Goal: Information Seeking & Learning: Learn about a topic

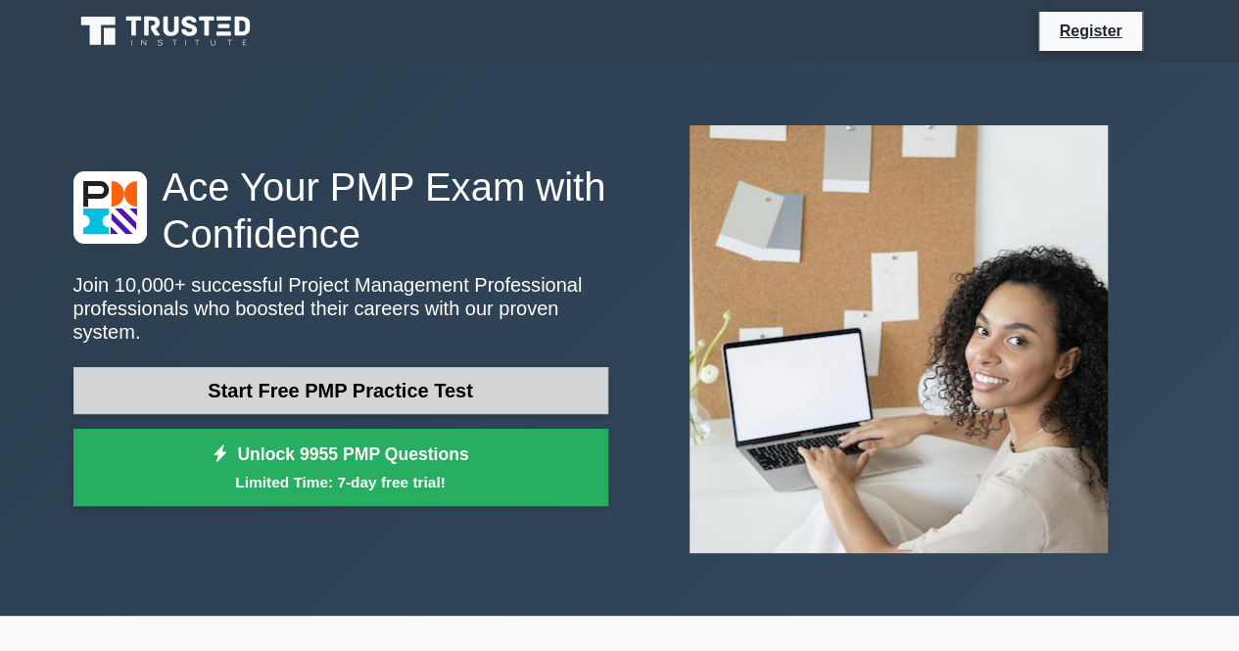
click at [351, 373] on link "Start Free PMP Practice Test" at bounding box center [340, 390] width 535 height 47
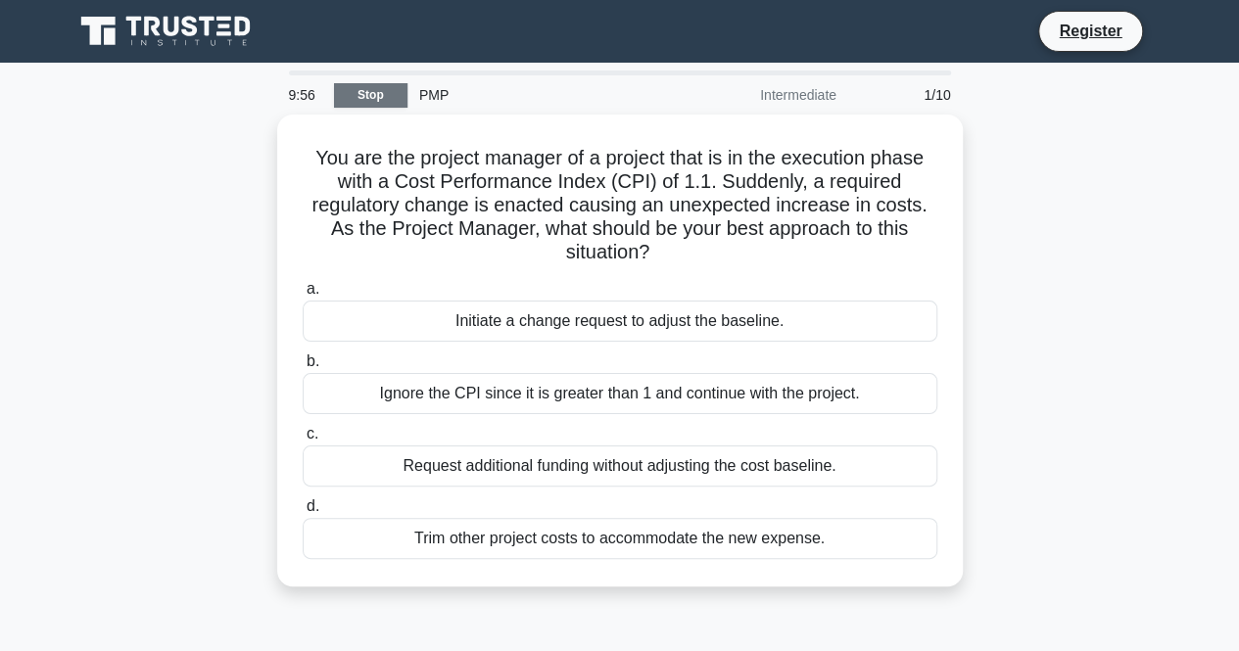
click at [376, 85] on link "Stop" at bounding box center [370, 95] width 73 height 24
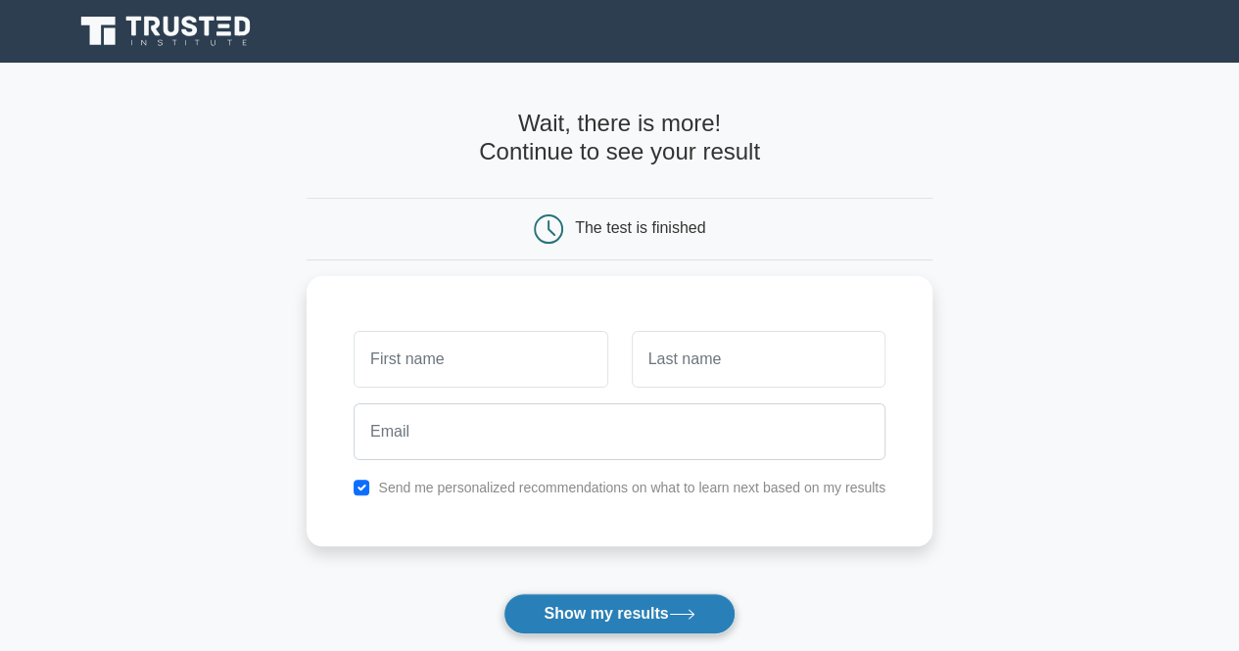
click at [596, 614] on button "Show my results" at bounding box center [618, 613] width 231 height 41
click at [1007, 418] on main "Wait, there is more! Continue to see your result The test is finished and the" at bounding box center [619, 415] width 1239 height 705
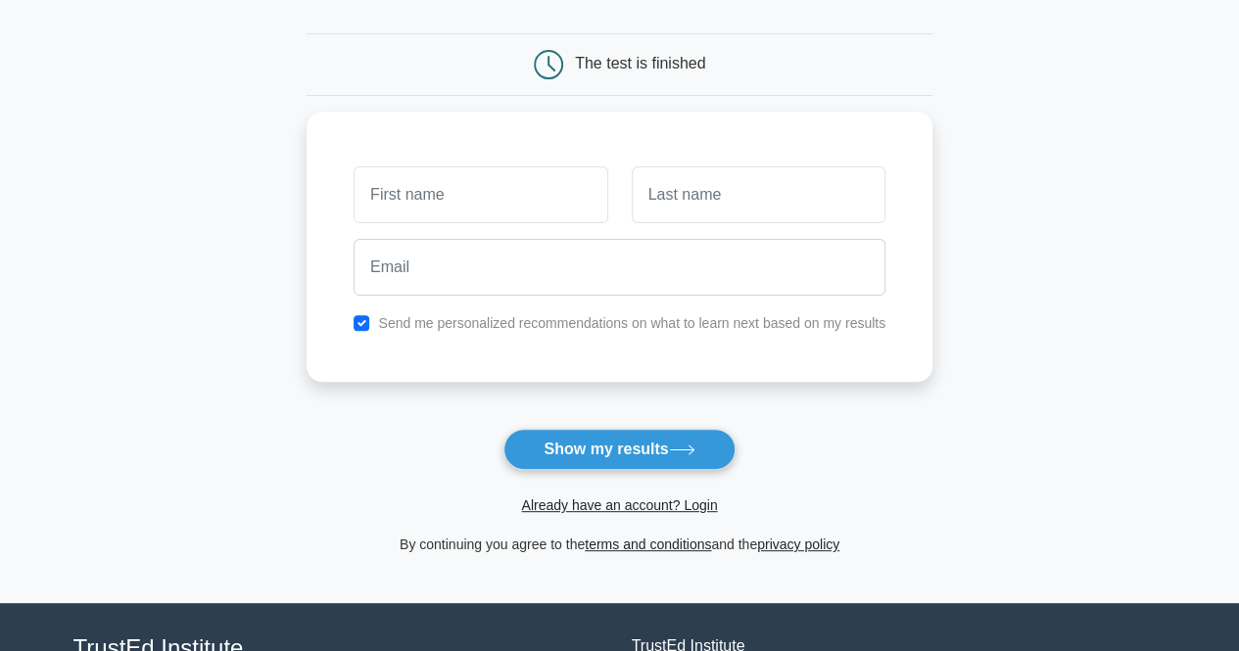
scroll to position [169, 0]
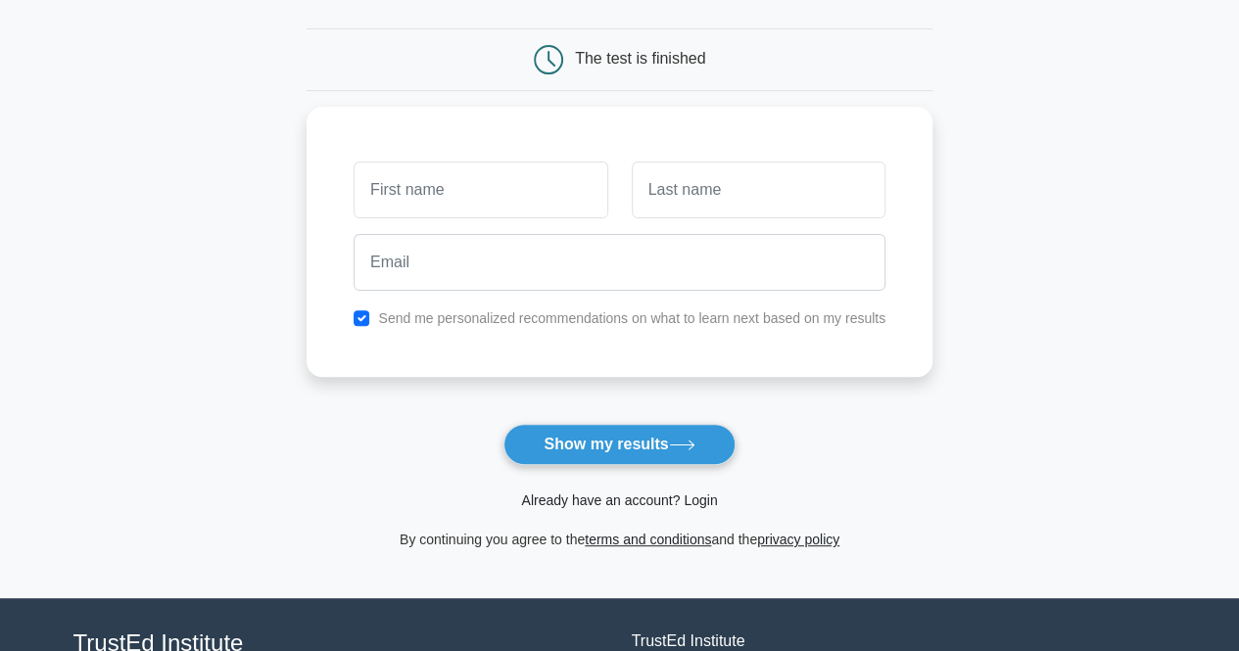
click at [659, 494] on link "Already have an account? Login" at bounding box center [619, 501] width 196 height 16
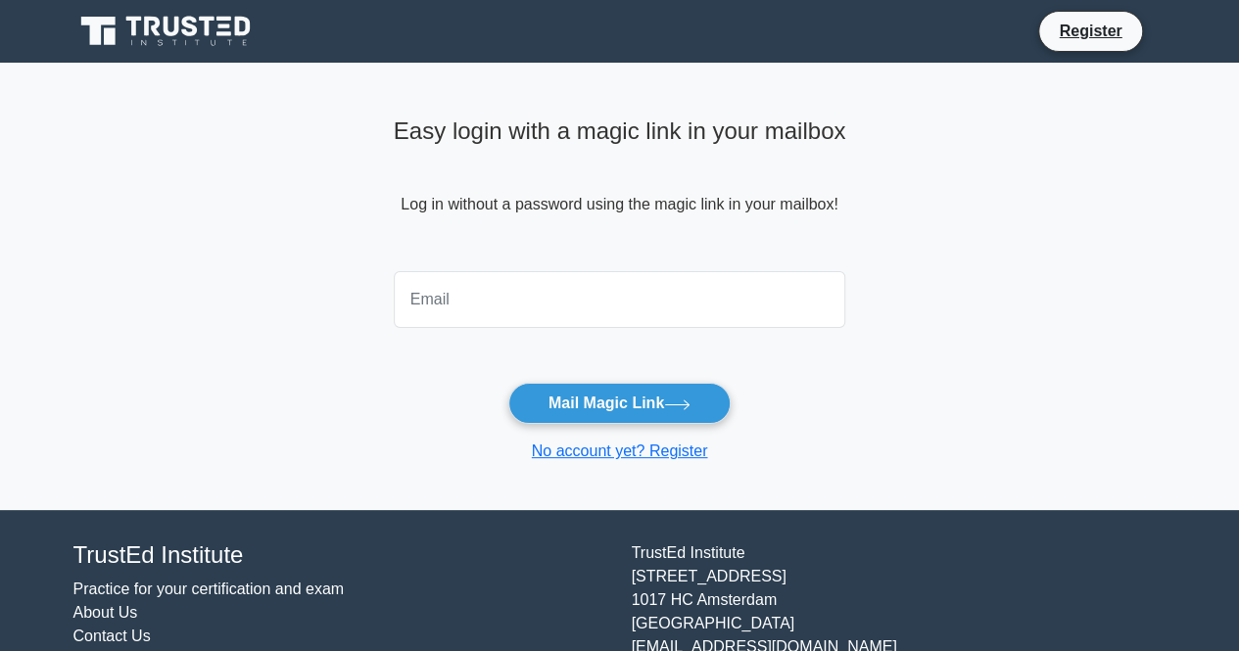
click at [531, 318] on input "email" at bounding box center [620, 299] width 452 height 57
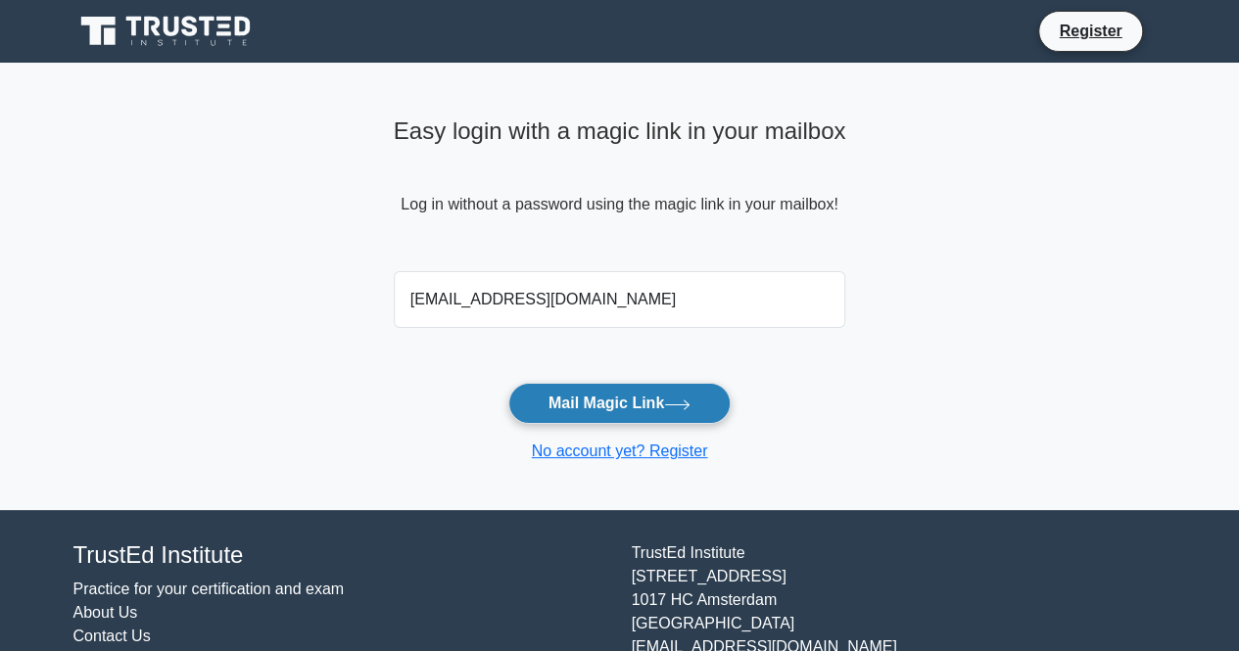
type input "[EMAIL_ADDRESS][DOMAIN_NAME]"
click at [638, 398] on button "Mail Magic Link" at bounding box center [619, 403] width 222 height 41
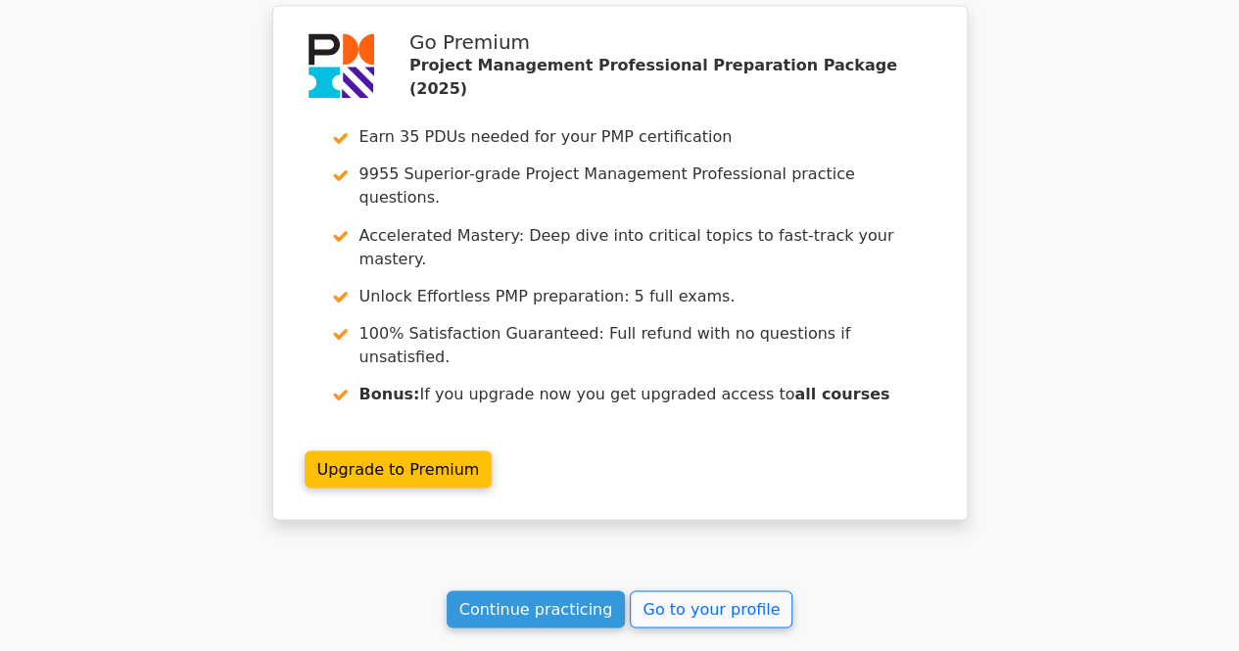
scroll to position [1665, 0]
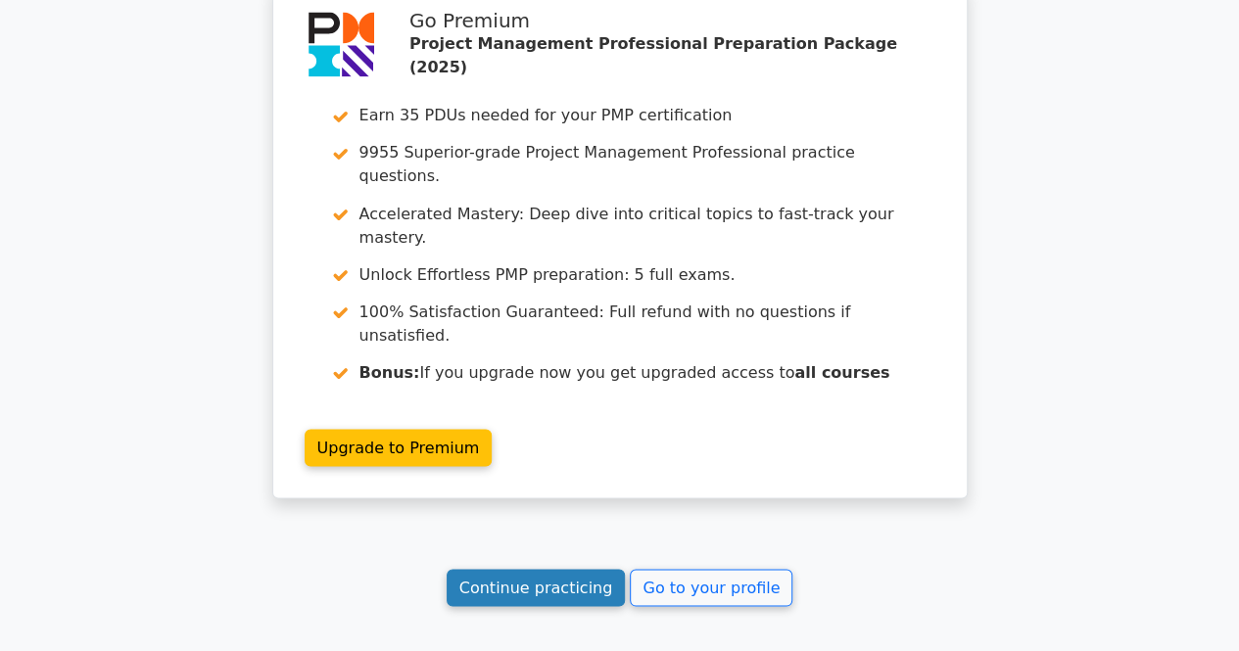
click at [524, 569] on link "Continue practicing" at bounding box center [536, 587] width 179 height 37
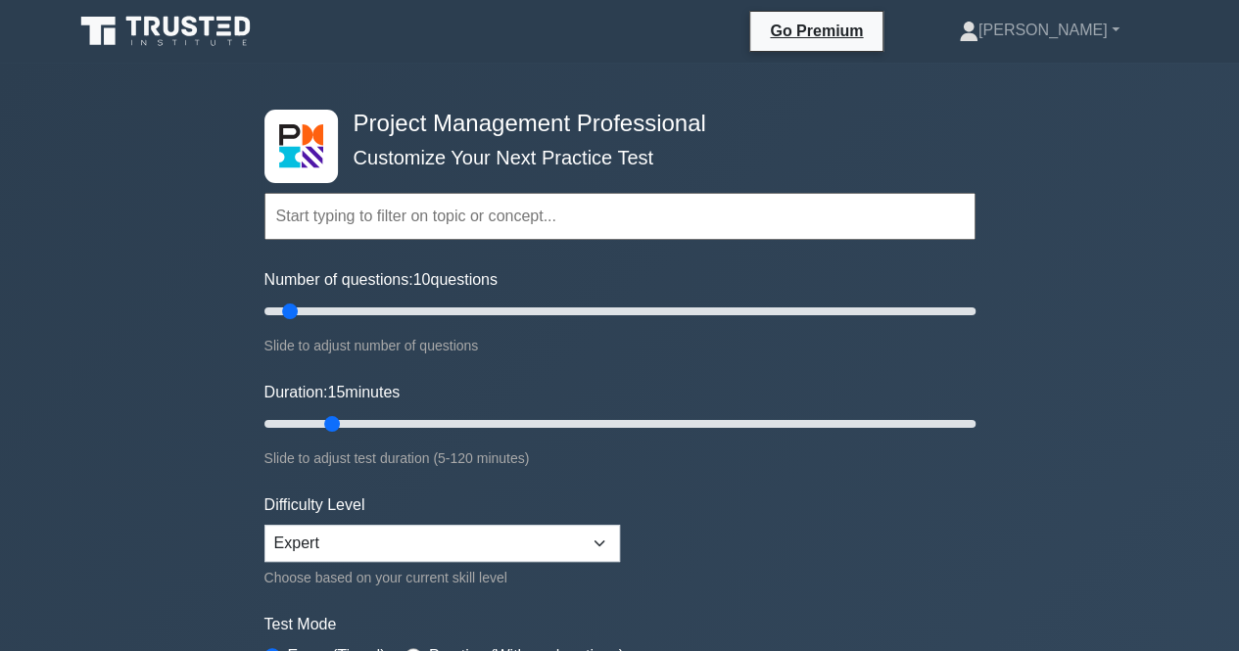
drag, startPoint x: 306, startPoint y: 422, endPoint x: 319, endPoint y: 424, distance: 13.8
type input "15"
click at [319, 424] on input "Duration: 15 minutes" at bounding box center [619, 424] width 711 height 24
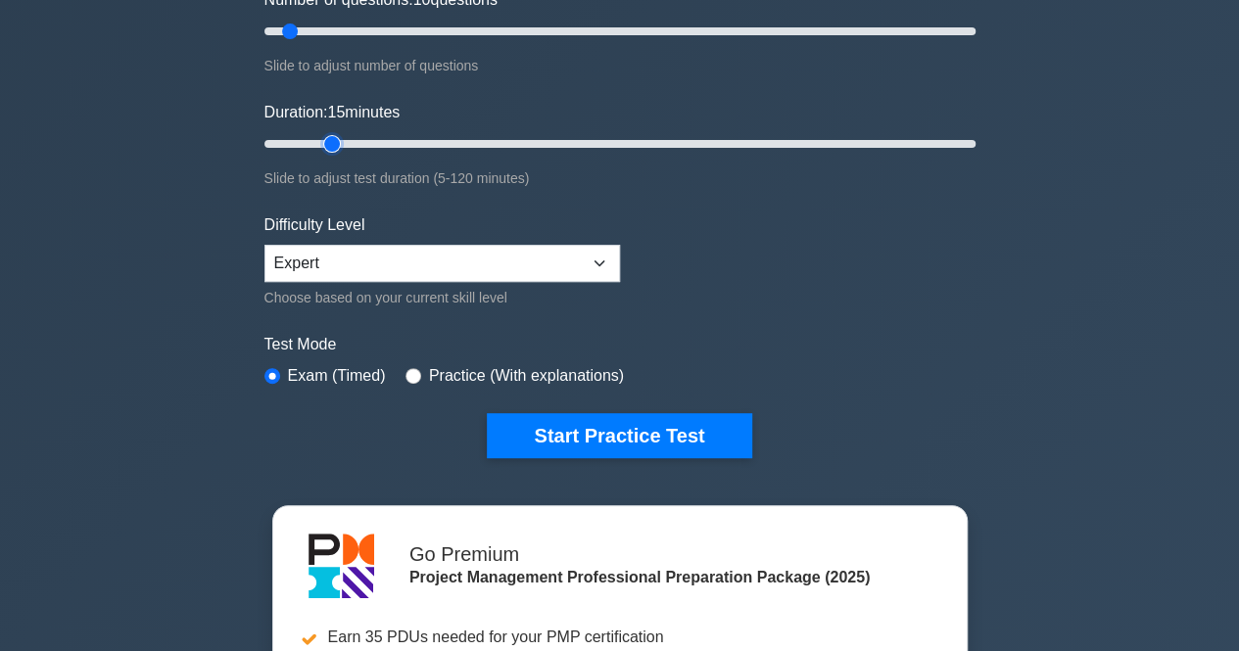
scroll to position [294, 0]
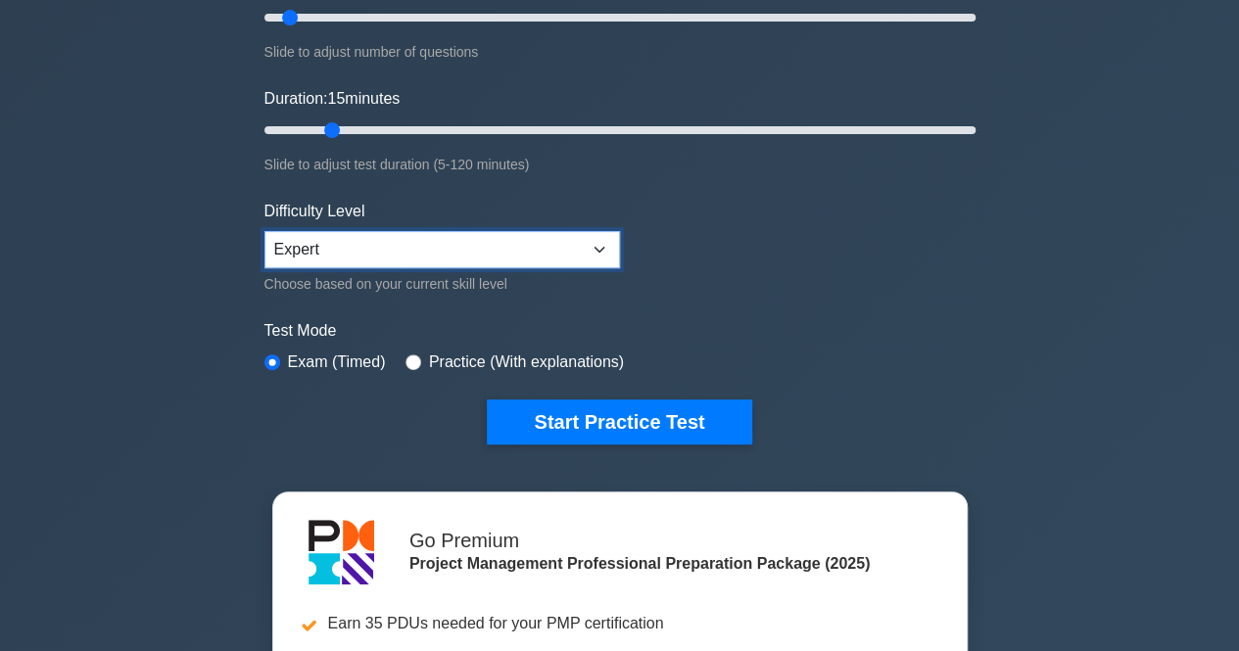
click at [597, 246] on select "Beginner Intermediate Expert" at bounding box center [441, 249] width 355 height 37
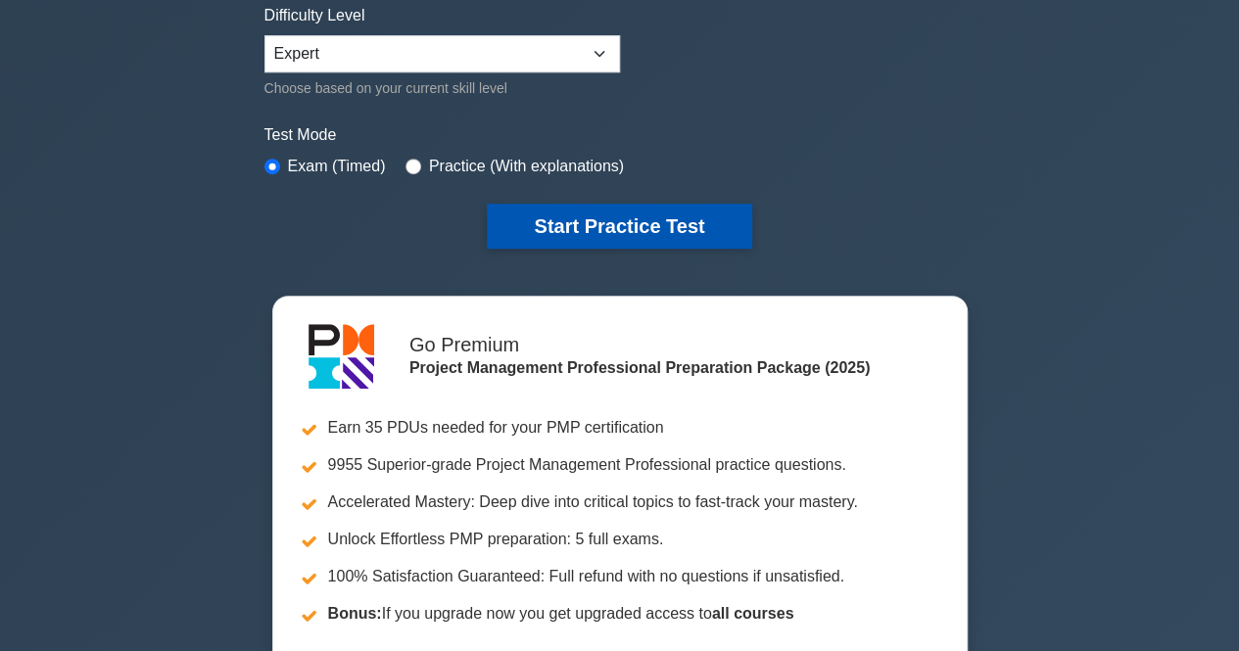
click at [646, 216] on button "Start Practice Test" at bounding box center [619, 226] width 264 height 45
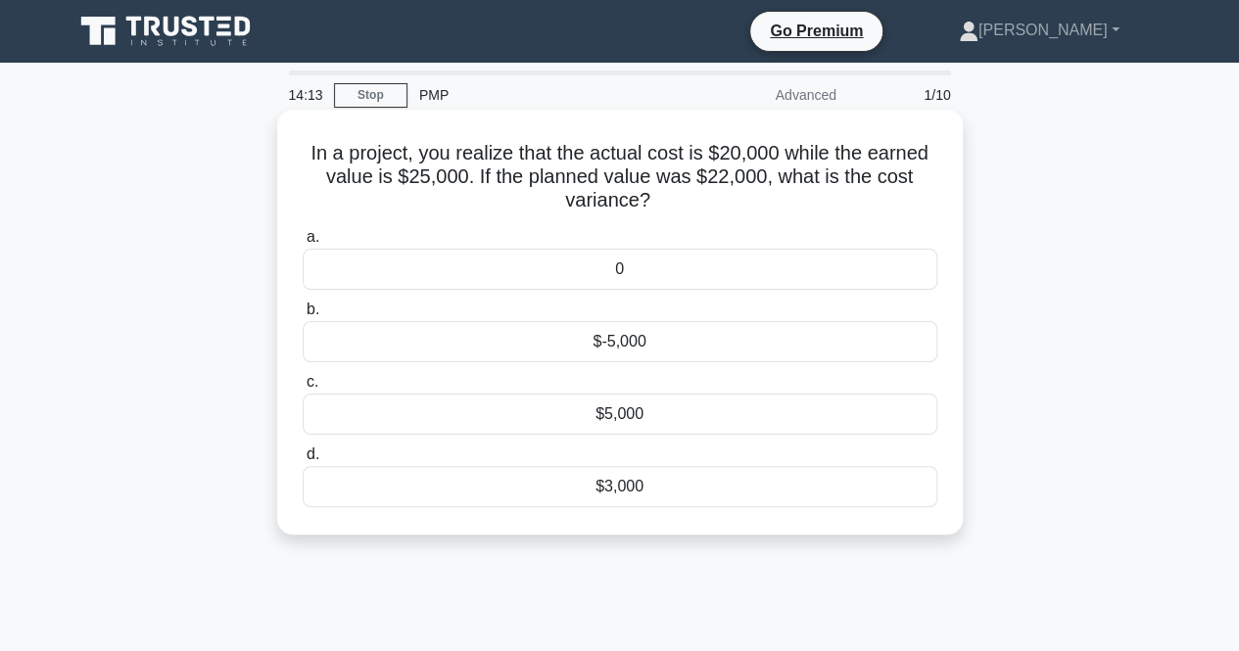
click at [568, 414] on div "$5,000" at bounding box center [620, 414] width 635 height 41
click at [303, 389] on input "c. $5,000" at bounding box center [303, 382] width 0 height 13
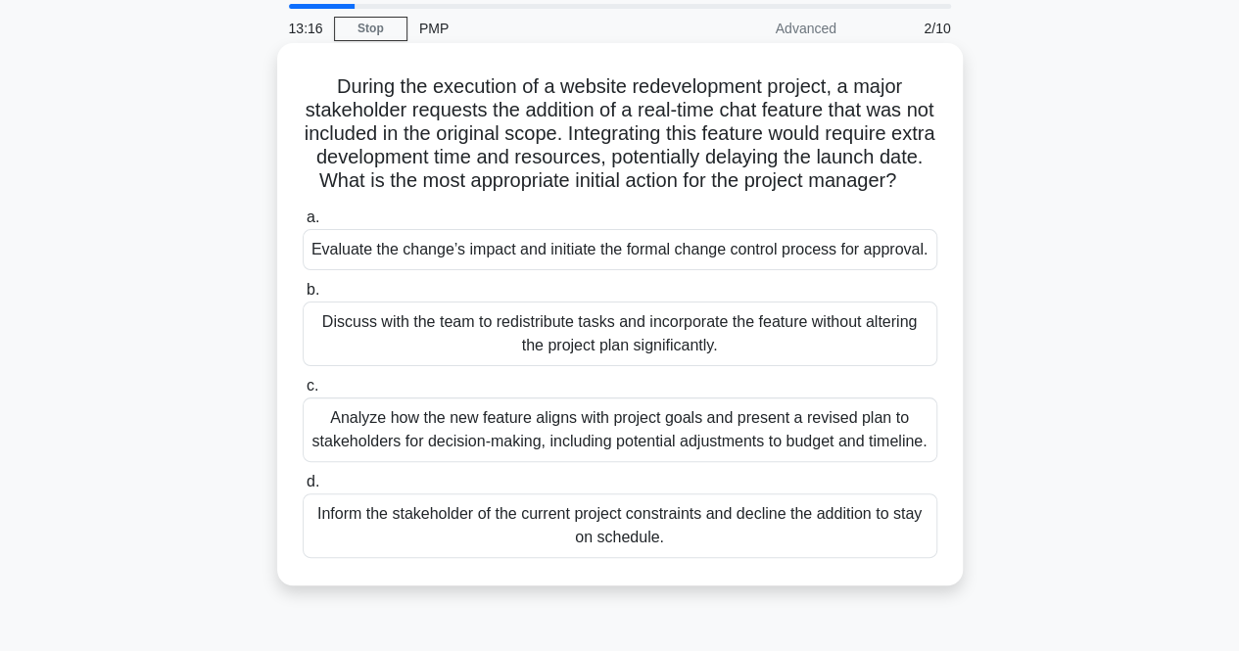
scroll to position [98, 0]
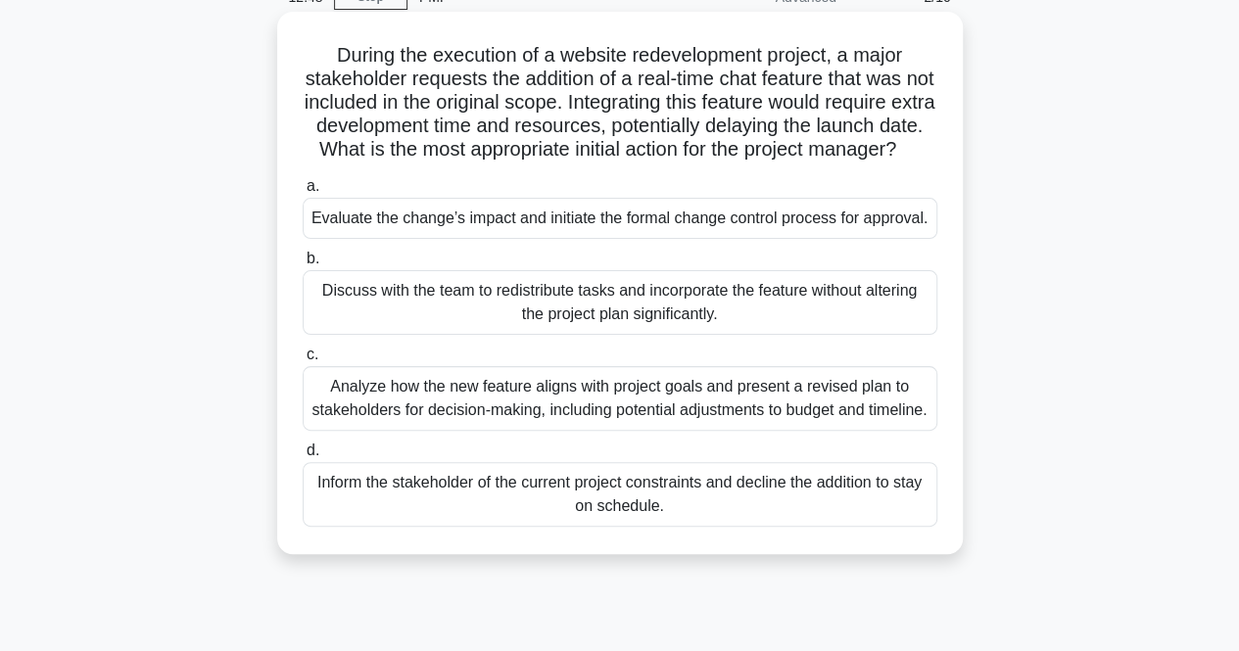
click at [654, 239] on div "Evaluate the change’s impact and initiate the formal change control process for…" at bounding box center [620, 218] width 635 height 41
click at [303, 193] on input "a. Evaluate the change’s impact and initiate the formal change control process …" at bounding box center [303, 186] width 0 height 13
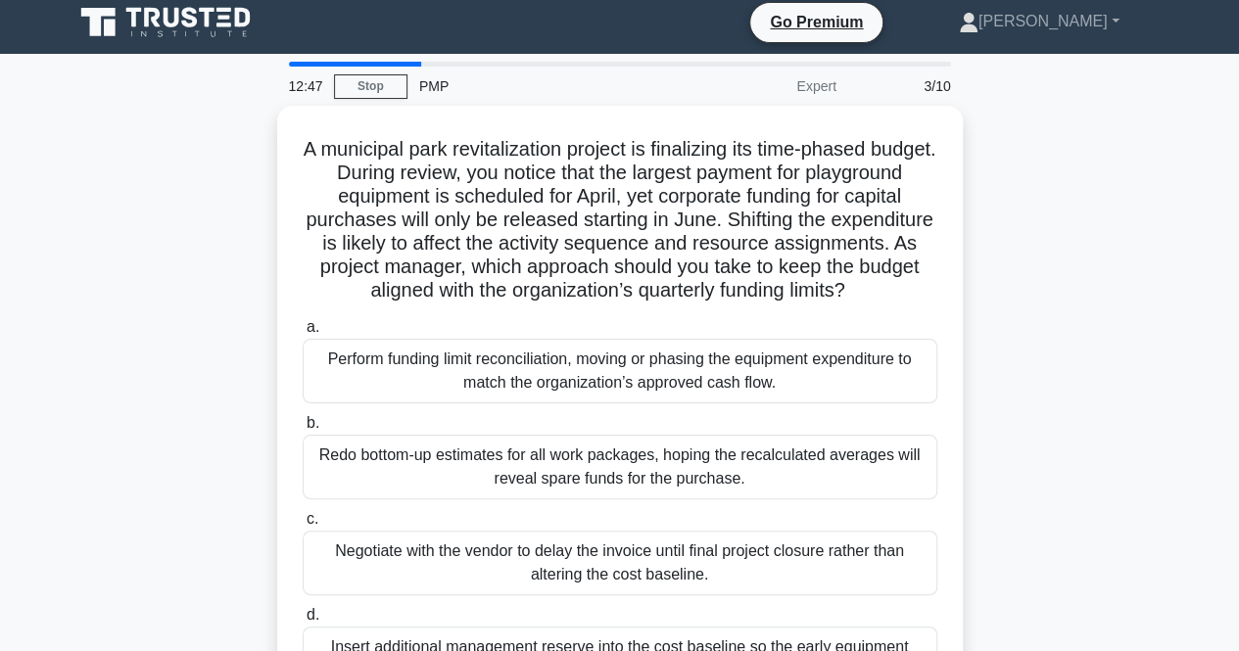
scroll to position [0, 0]
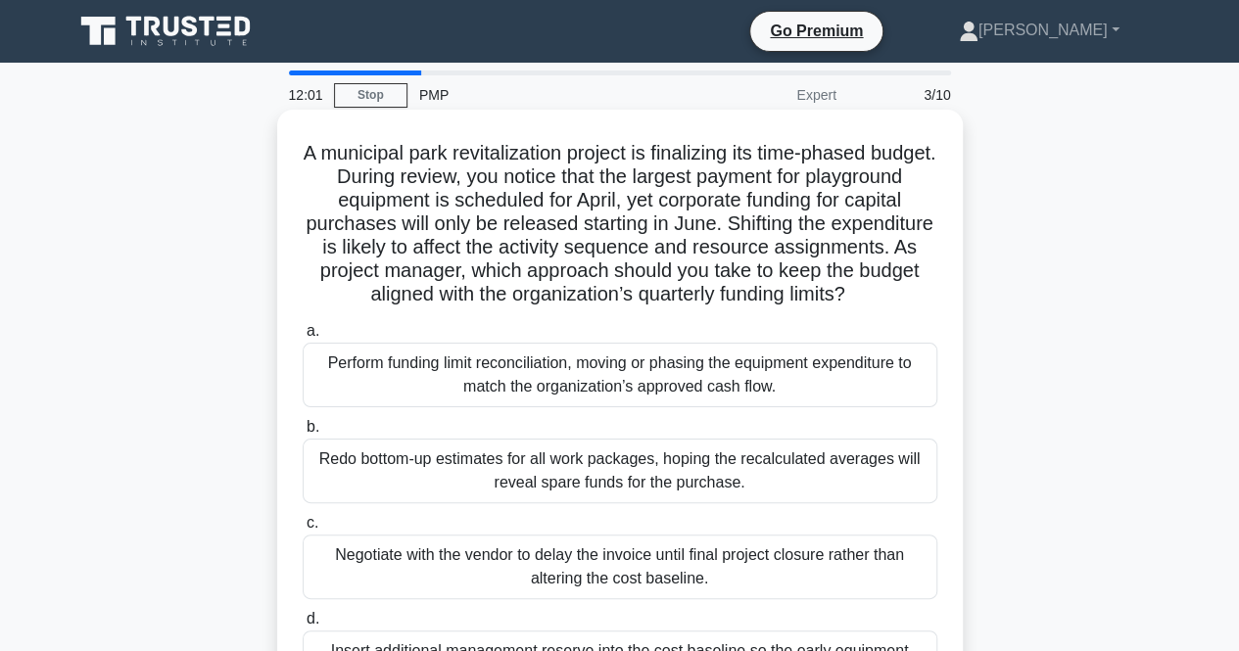
drag, startPoint x: 643, startPoint y: 316, endPoint x: 323, endPoint y: 140, distance: 365.5
click at [323, 140] on div "A municipal park revitalization project is finalizing its time-phased budget. D…" at bounding box center [620, 416] width 670 height 597
copy h5 "A municipal park revitalization project is finalizing its time-phased budget. D…"
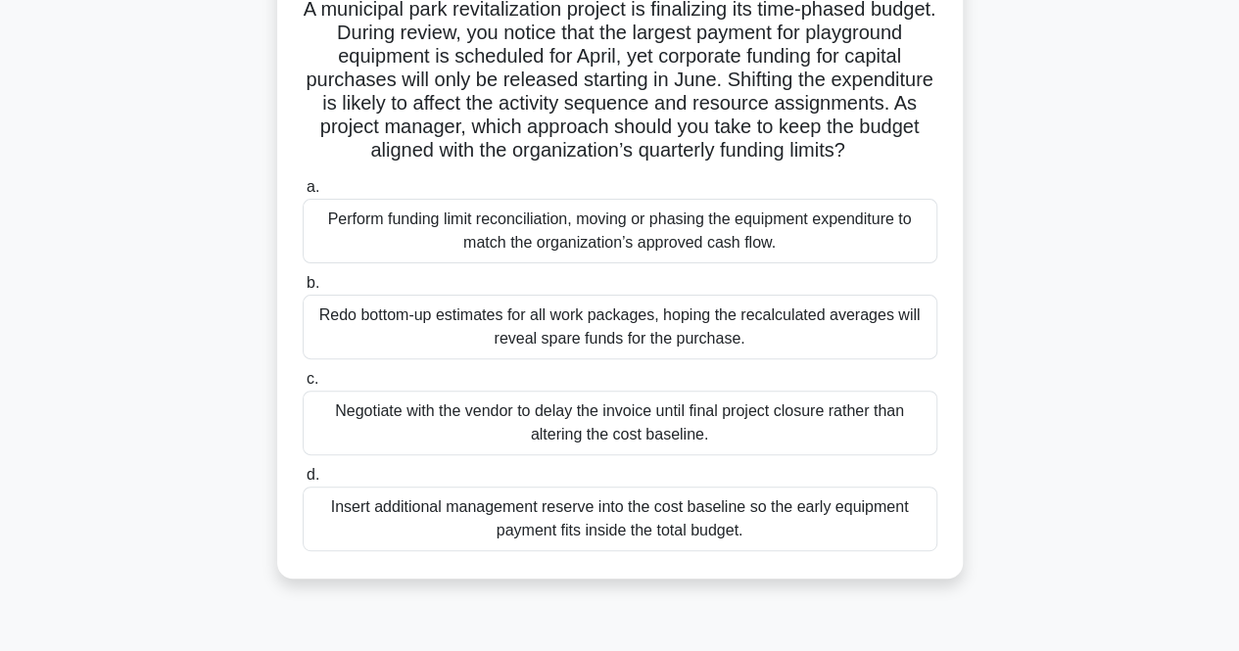
scroll to position [196, 0]
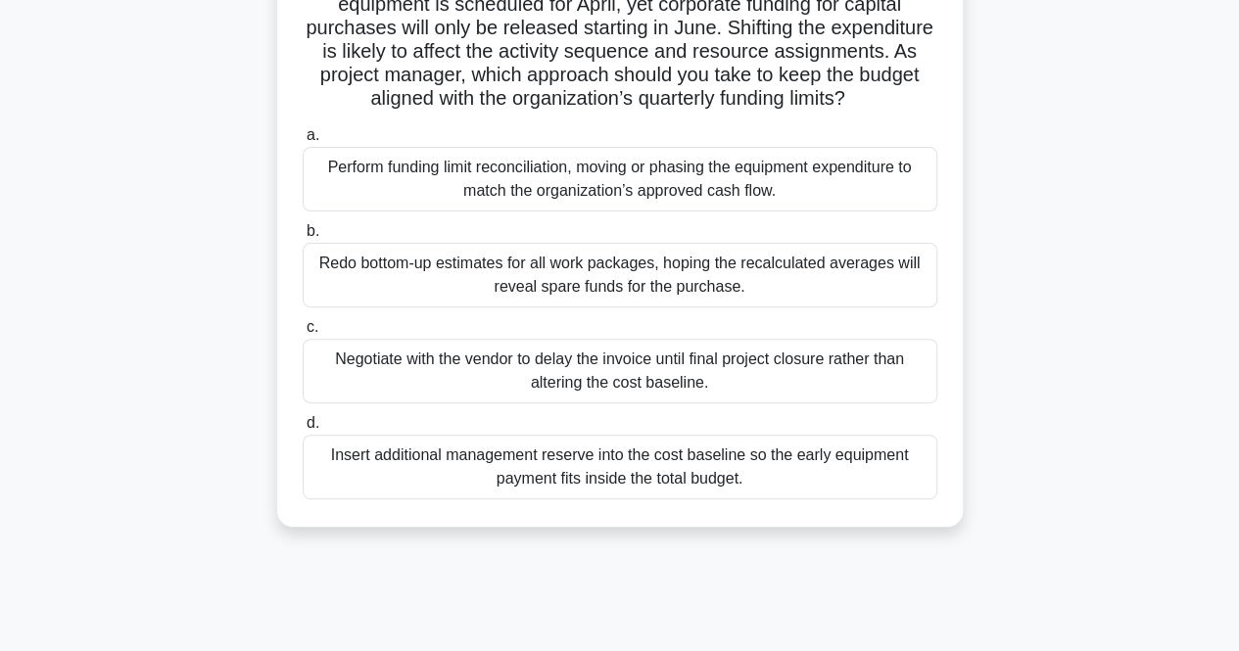
click at [623, 212] on div "Perform funding limit reconciliation, moving or phasing the equipment expenditu…" at bounding box center [620, 179] width 635 height 65
click at [303, 142] on input "a. Perform funding limit reconciliation, moving or phasing the equipment expend…" at bounding box center [303, 135] width 0 height 13
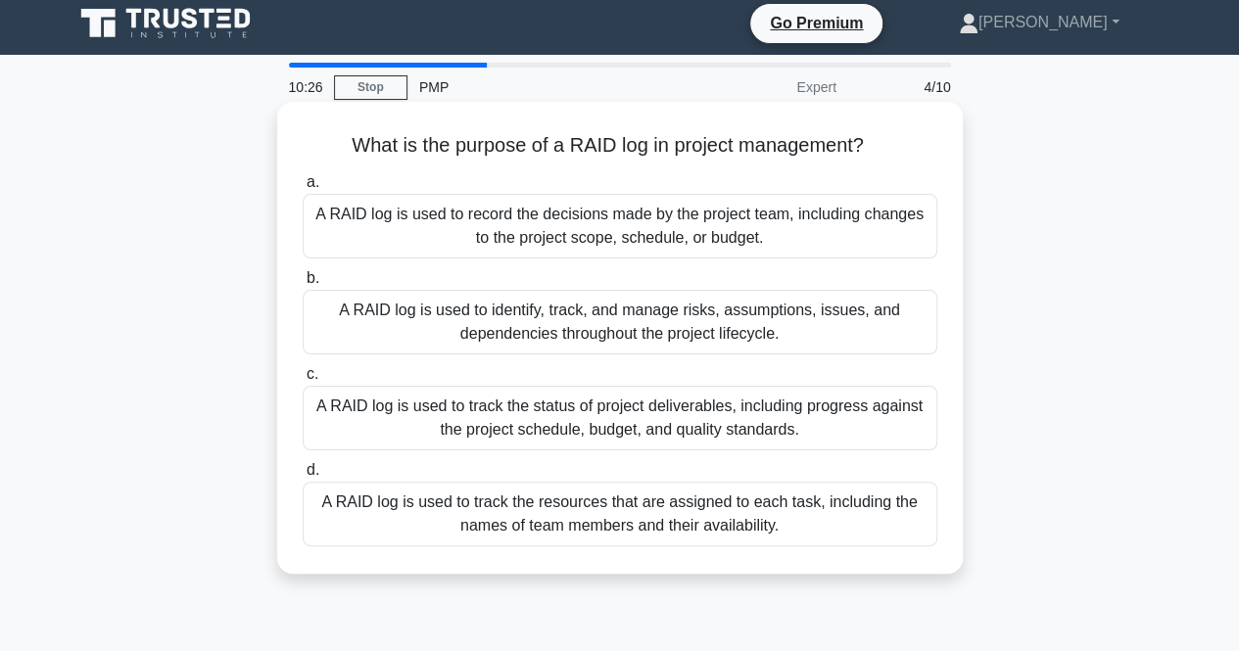
scroll to position [0, 0]
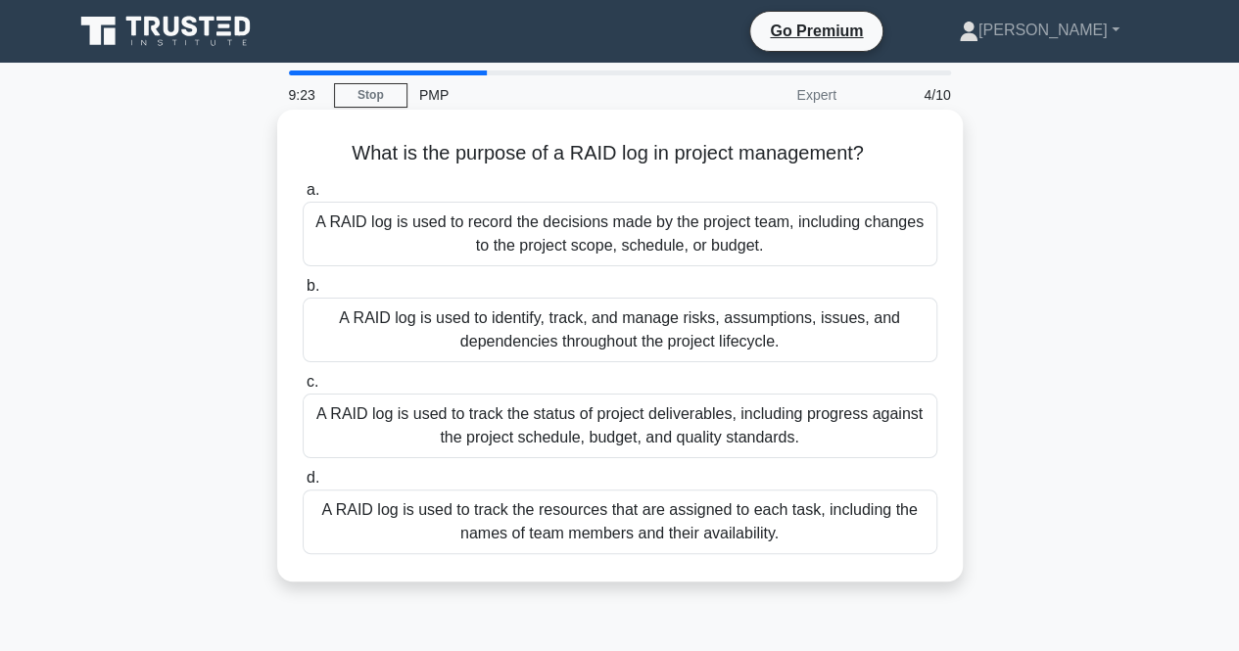
click at [806, 340] on div "A RAID log is used to identify, track, and manage risks, assumptions, issues, a…" at bounding box center [620, 330] width 635 height 65
click at [303, 293] on input "b. A RAID log is used to identify, track, and manage risks, assumptions, issues…" at bounding box center [303, 286] width 0 height 13
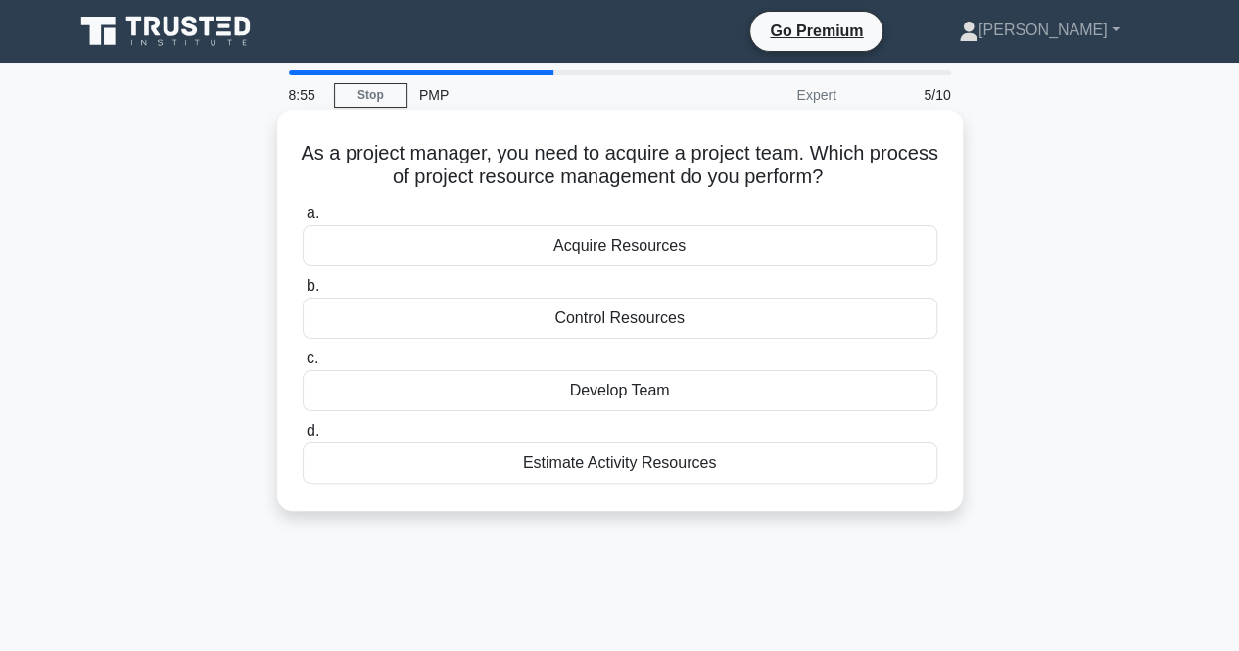
click at [699, 251] on div "Acquire Resources" at bounding box center [620, 245] width 635 height 41
click at [303, 220] on input "a. Acquire Resources" at bounding box center [303, 214] width 0 height 13
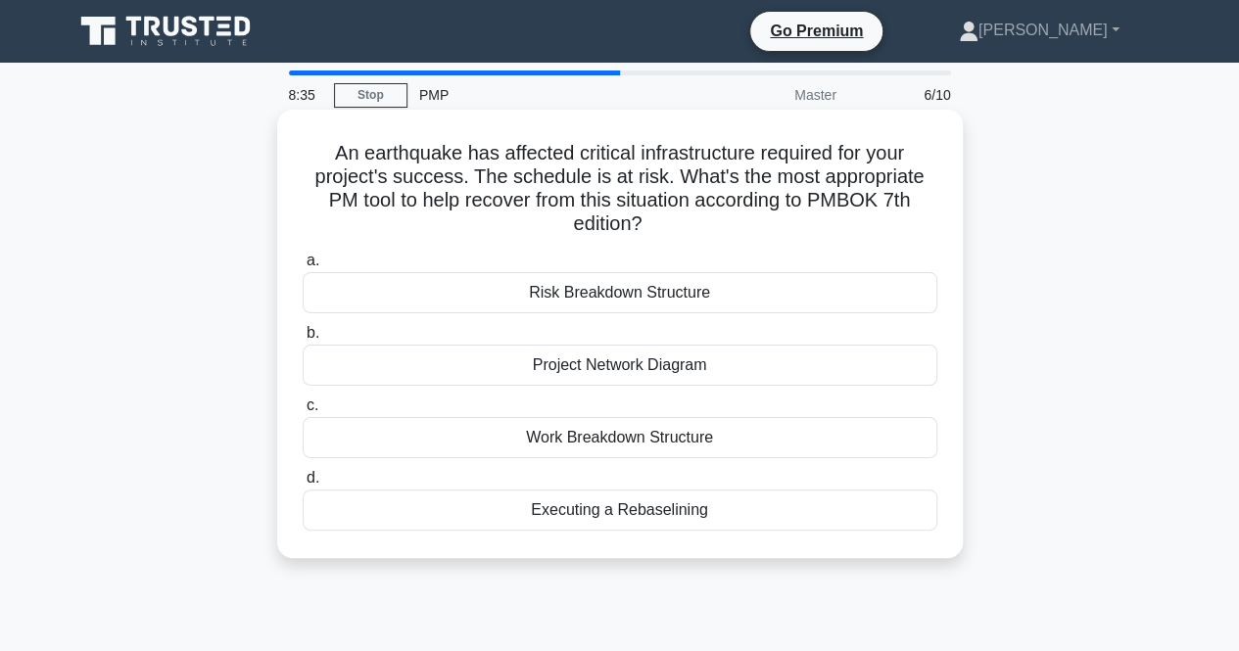
drag, startPoint x: 648, startPoint y: 232, endPoint x: 291, endPoint y: 160, distance: 364.7
click at [291, 160] on div "An earthquake has affected critical infrastructure required for your project's …" at bounding box center [620, 334] width 670 height 433
copy h5 "An earthquake has affected critical infrastructure required for your project's …"
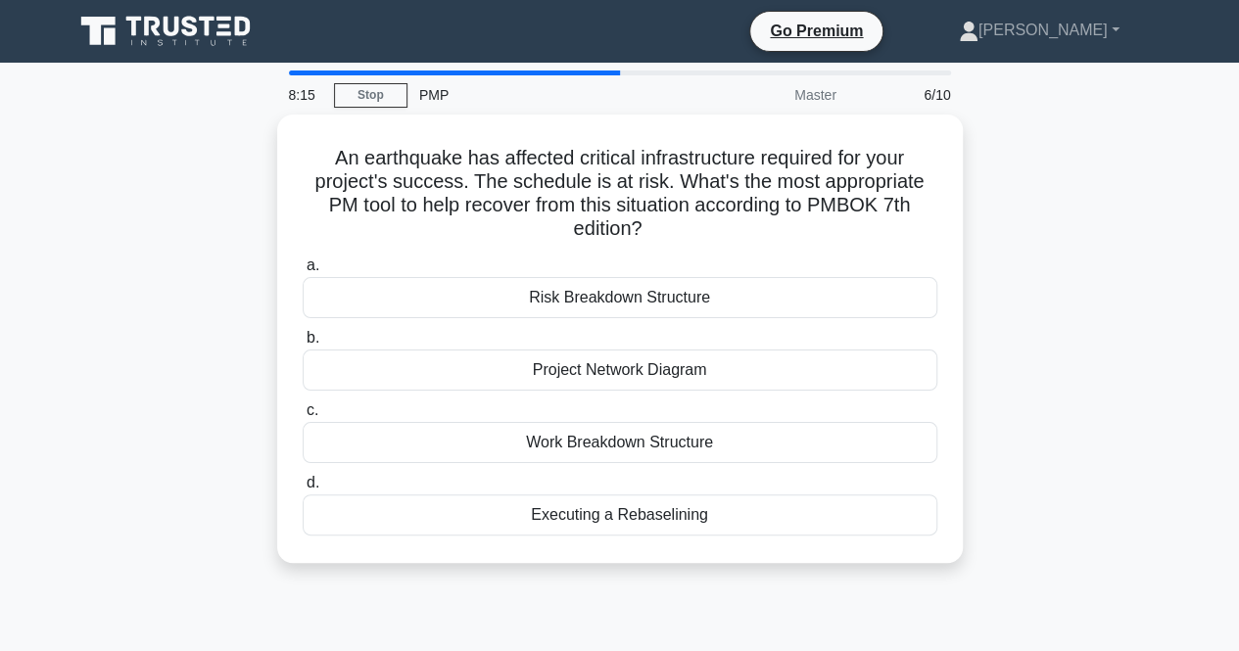
click at [1059, 485] on div "An earthquake has affected critical infrastructure required for your project's …" at bounding box center [620, 351] width 1116 height 472
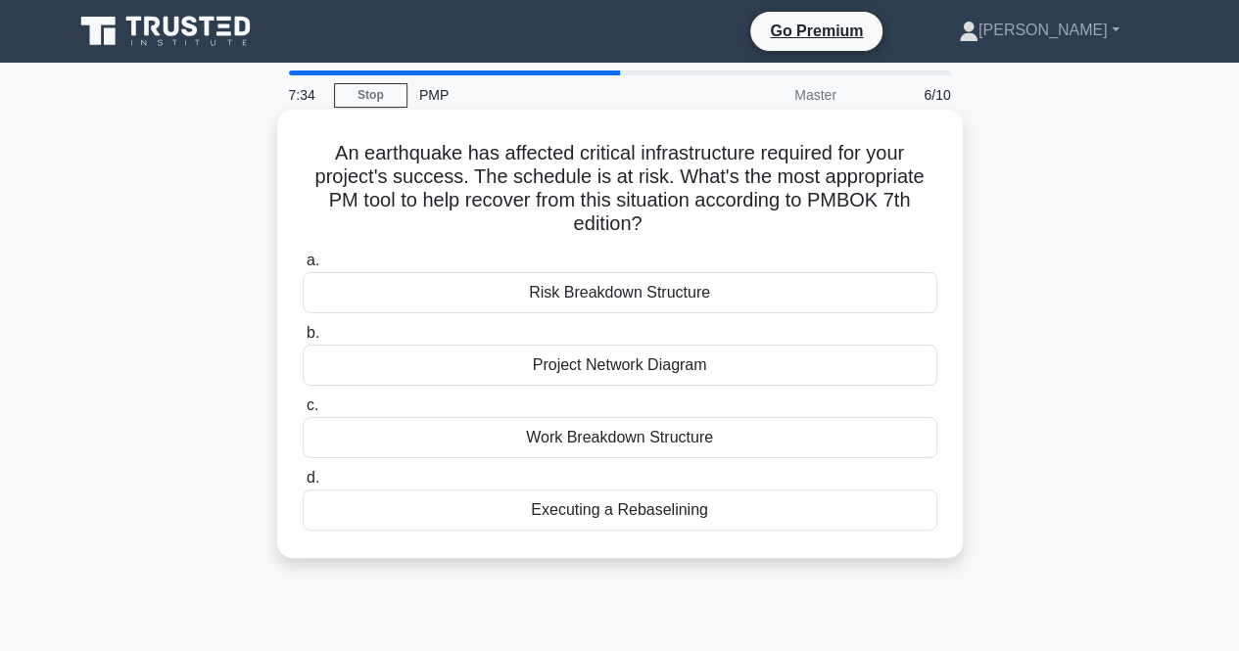
click at [724, 369] on div "Project Network Diagram" at bounding box center [620, 365] width 635 height 41
click at [303, 340] on input "b. Project Network Diagram" at bounding box center [303, 333] width 0 height 13
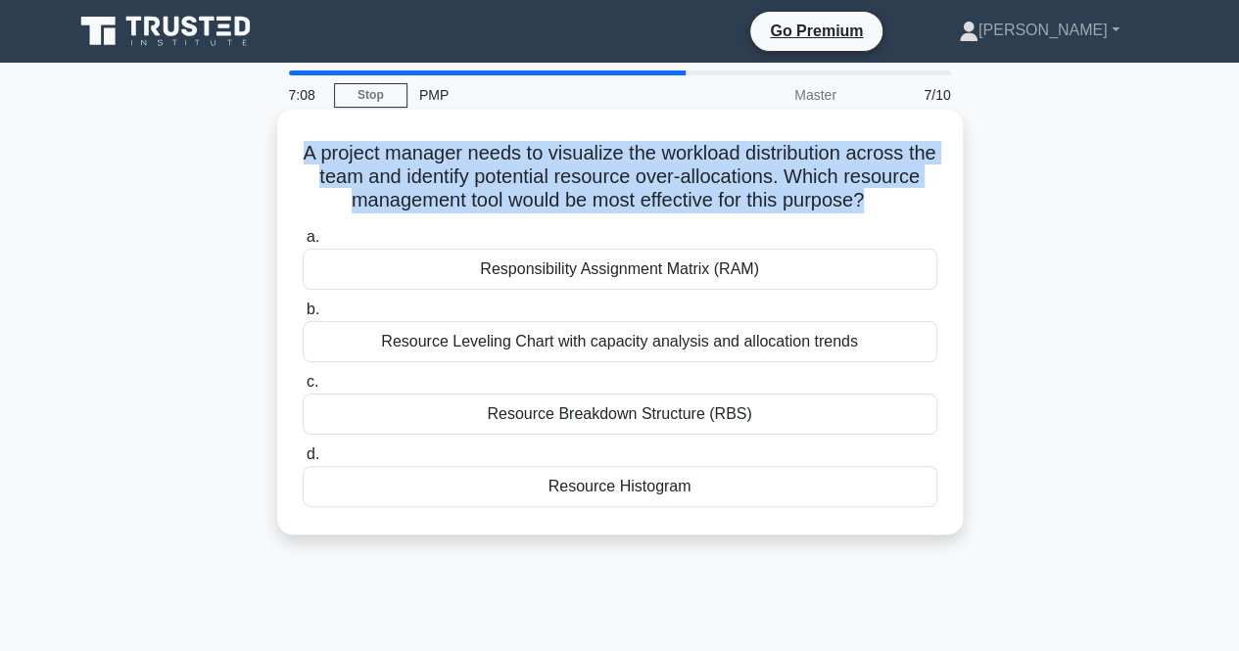
drag, startPoint x: 307, startPoint y: 155, endPoint x: 938, endPoint y: 197, distance: 632.0
click at [938, 197] on div "A project manager needs to visualize the workload distribution across the team …" at bounding box center [620, 322] width 670 height 409
copy h5 "A project manager needs to visualize the workload distribution across the team …"
click at [705, 507] on div "Resource Histogram" at bounding box center [620, 486] width 635 height 41
click at [303, 461] on input "d. Resource Histogram" at bounding box center [303, 454] width 0 height 13
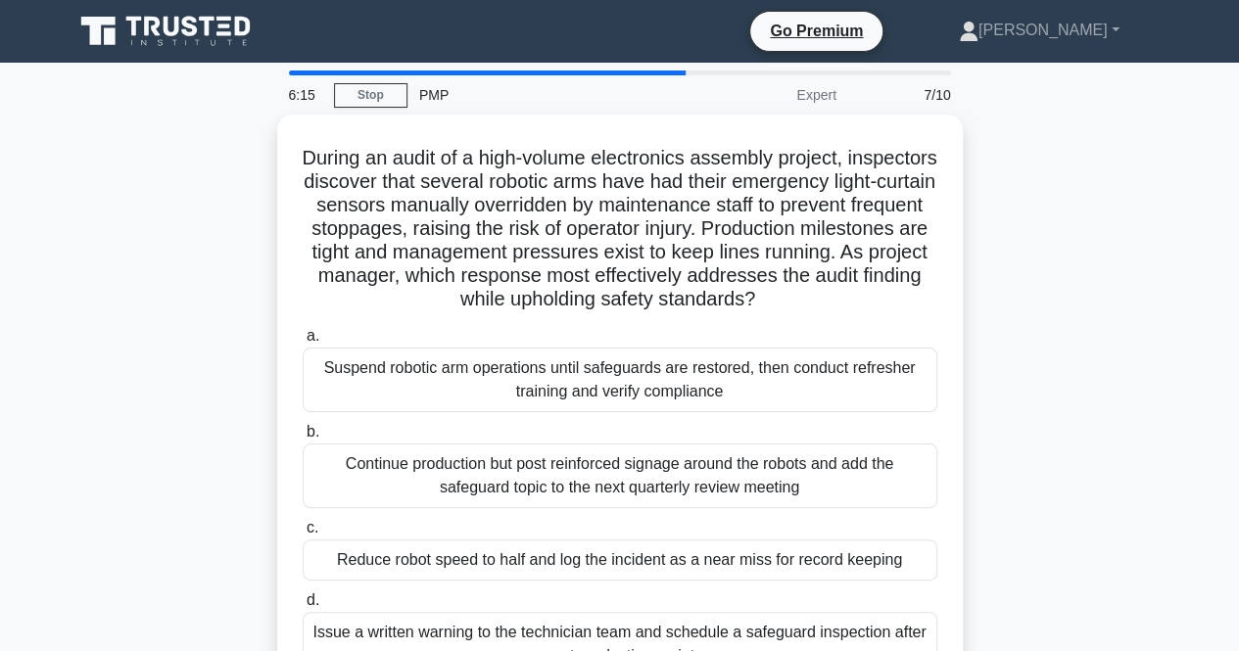
click at [705, 508] on div "Continue production but post reinforced signage around the robots and add the s…" at bounding box center [620, 476] width 635 height 65
click at [303, 439] on input "b. Continue production but post reinforced signage around the robots and add th…" at bounding box center [303, 432] width 0 height 13
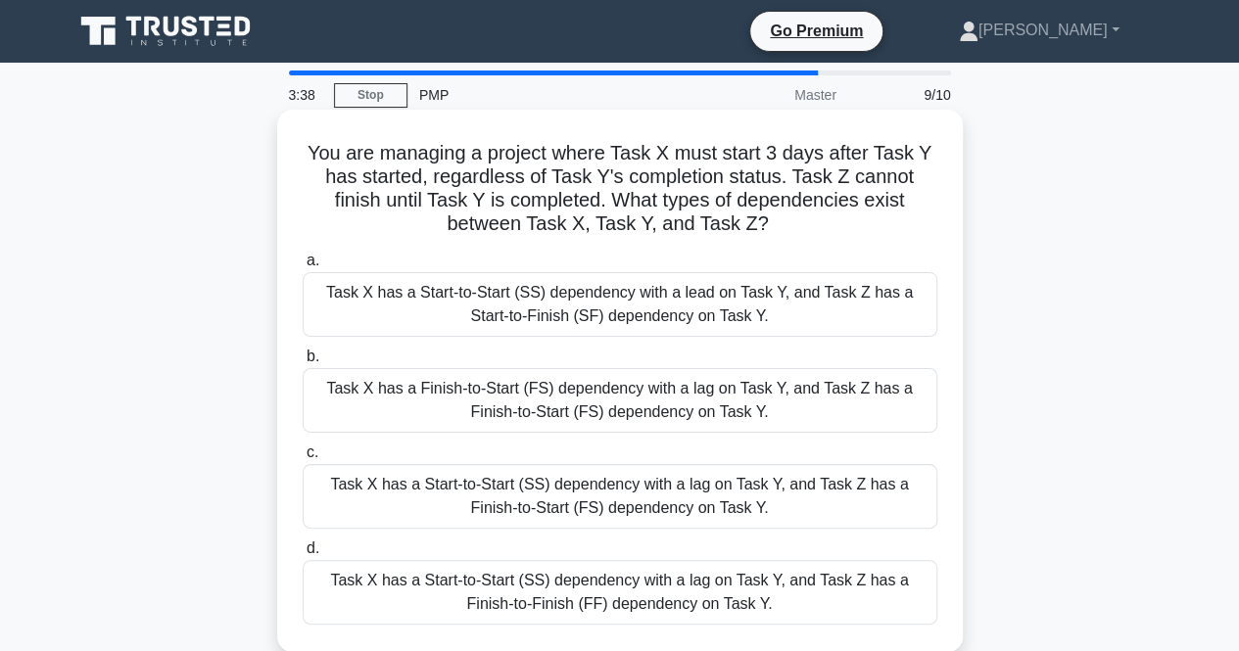
click at [773, 503] on div "Task X has a Start-to-Start (SS) dependency with a lag on Task Y, and Task Z ha…" at bounding box center [620, 496] width 635 height 65
click at [303, 459] on input "c. Task X has a Start-to-Start (SS) dependency with a lag on Task Y, and Task Z…" at bounding box center [303, 453] width 0 height 13
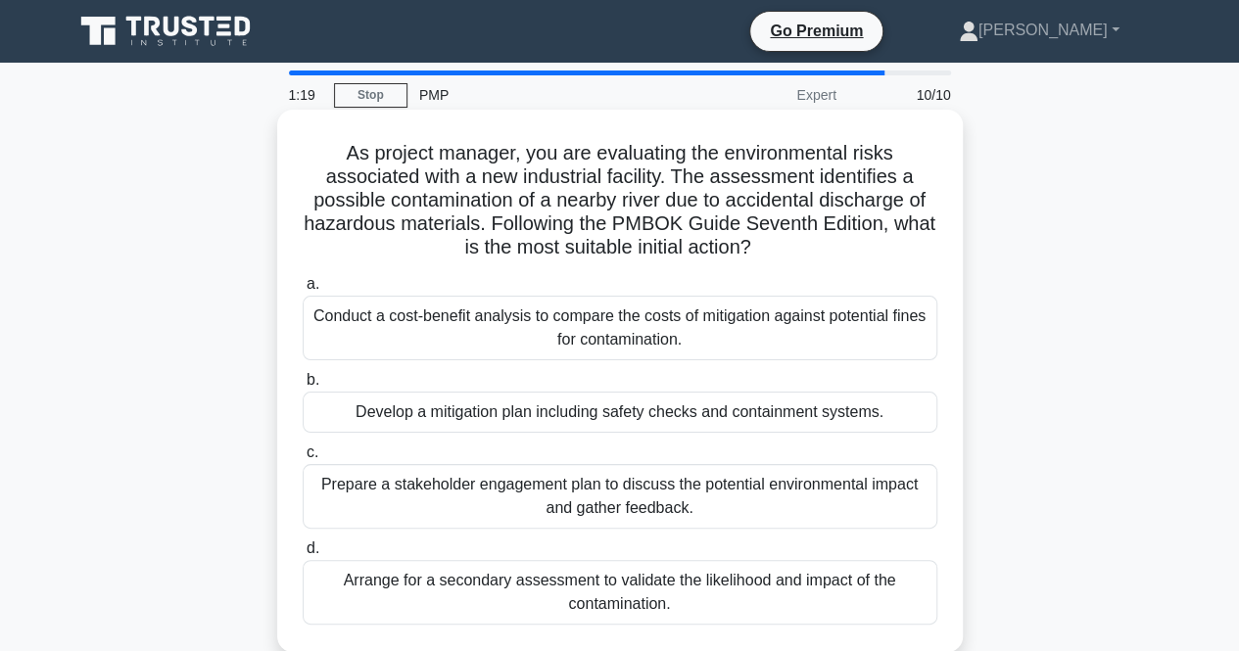
click at [859, 417] on div "Develop a mitigation plan including safety checks and containment systems." at bounding box center [620, 412] width 635 height 41
click at [303, 387] on input "b. Develop a mitigation plan including safety checks and containment systems." at bounding box center [303, 380] width 0 height 13
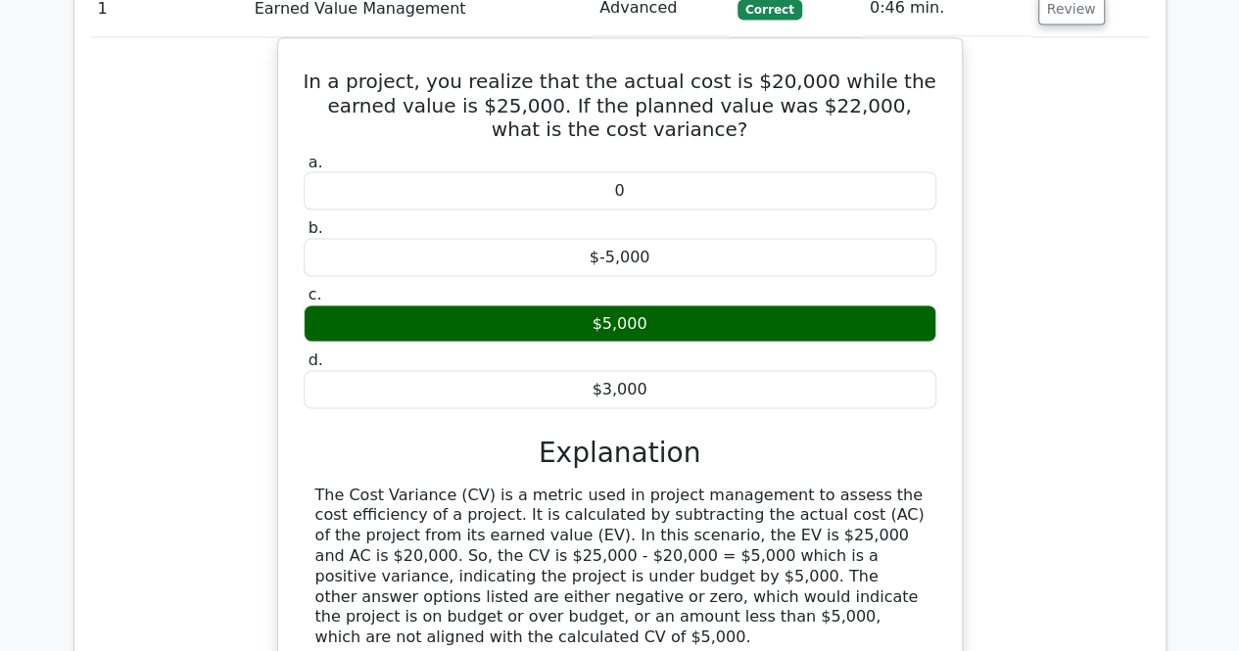
scroll to position [1371, 0]
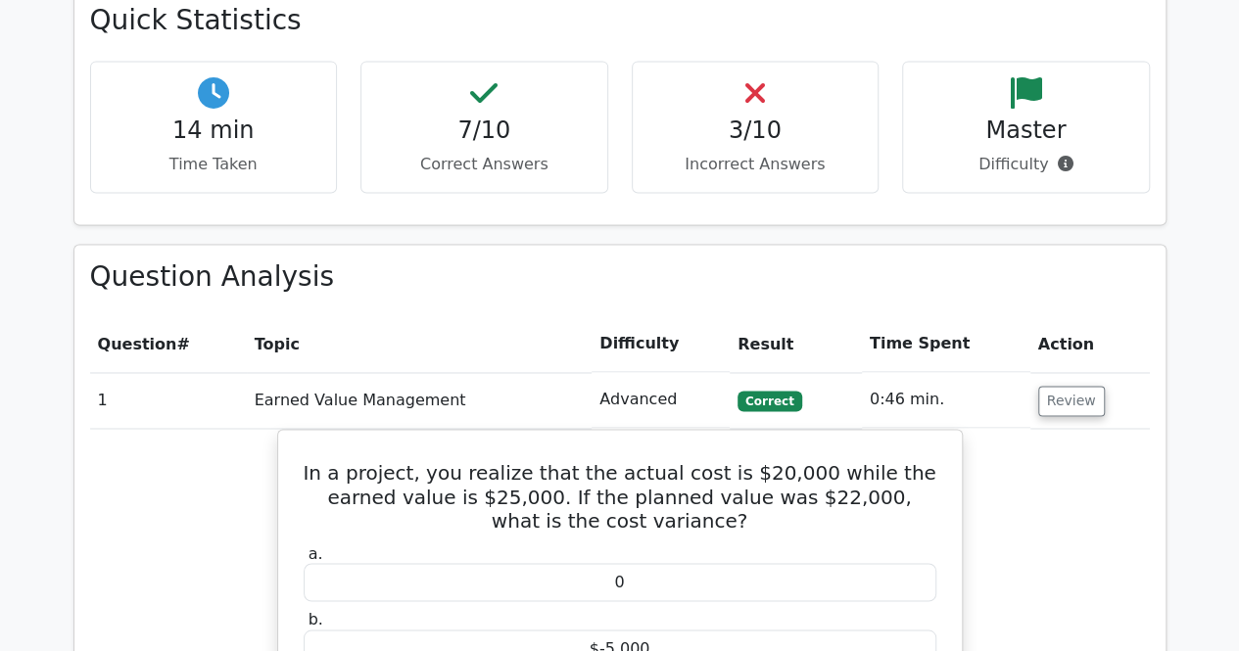
click at [1066, 386] on button "Review" at bounding box center [1071, 401] width 67 height 30
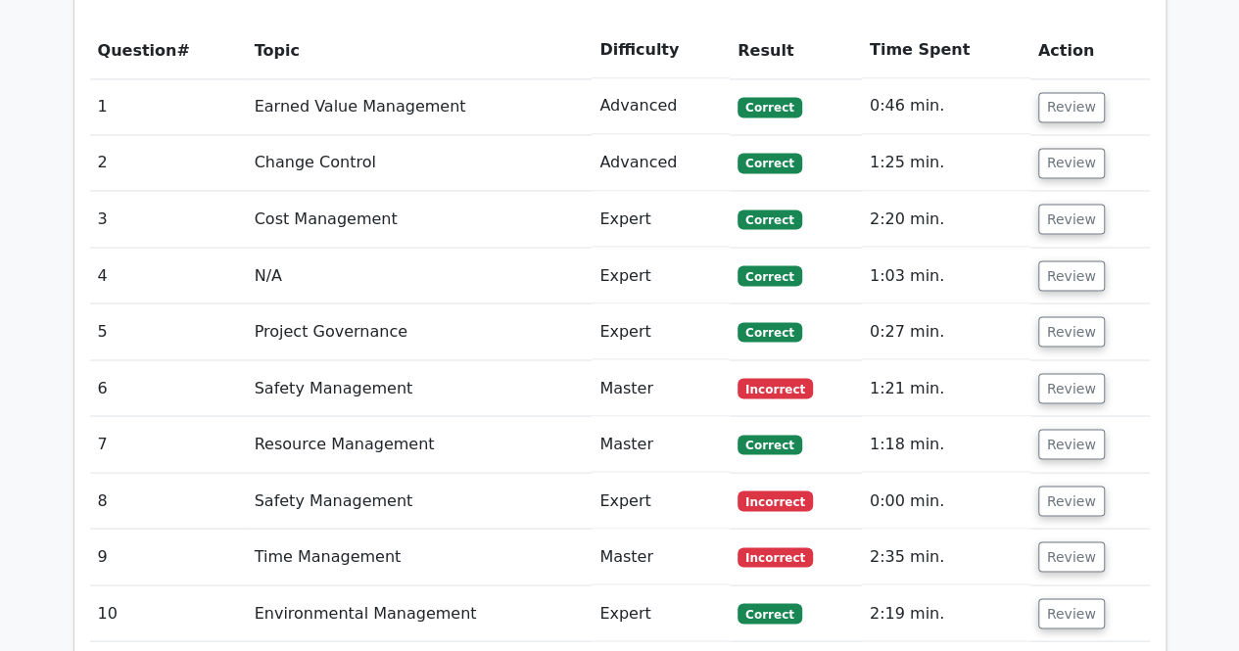
scroll to position [1567, 0]
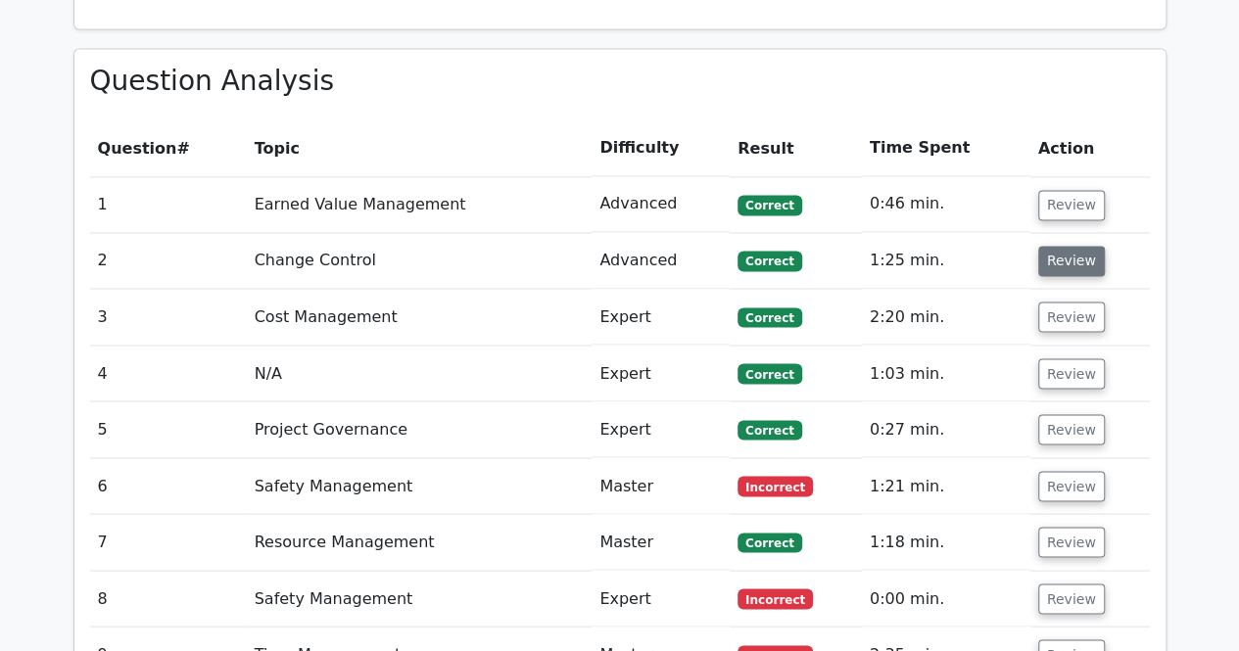
click at [1056, 246] on button "Review" at bounding box center [1071, 261] width 67 height 30
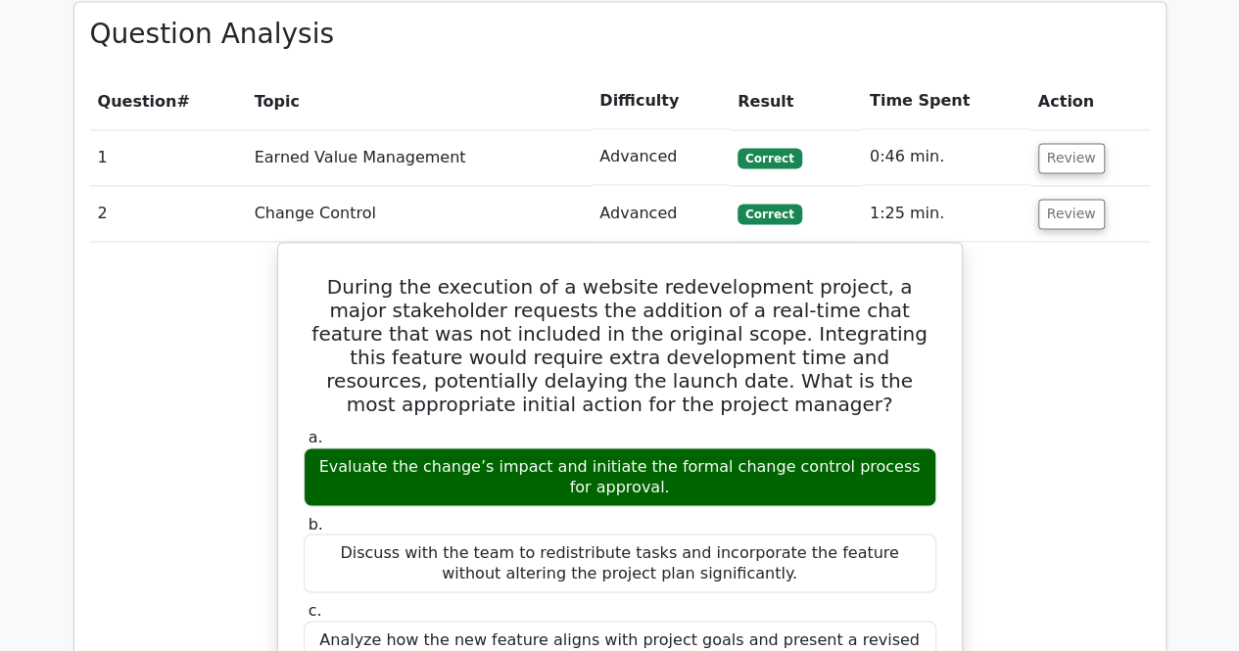
scroll to position [1371, 0]
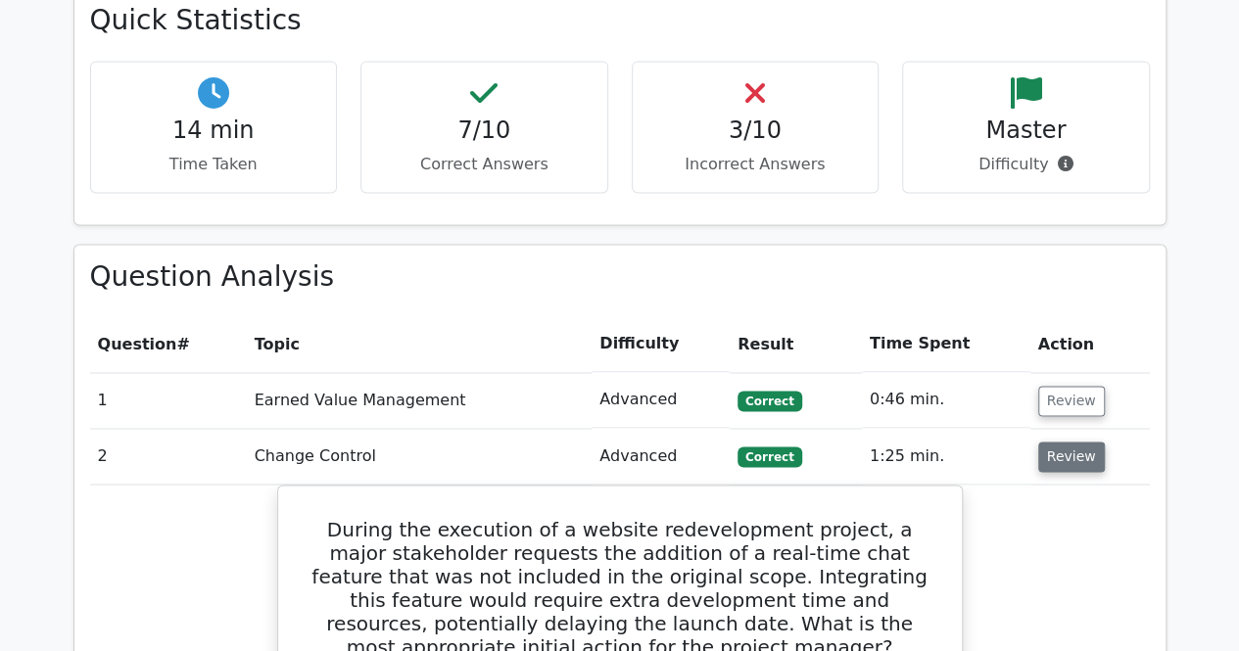
click at [1061, 442] on button "Review" at bounding box center [1071, 457] width 67 height 30
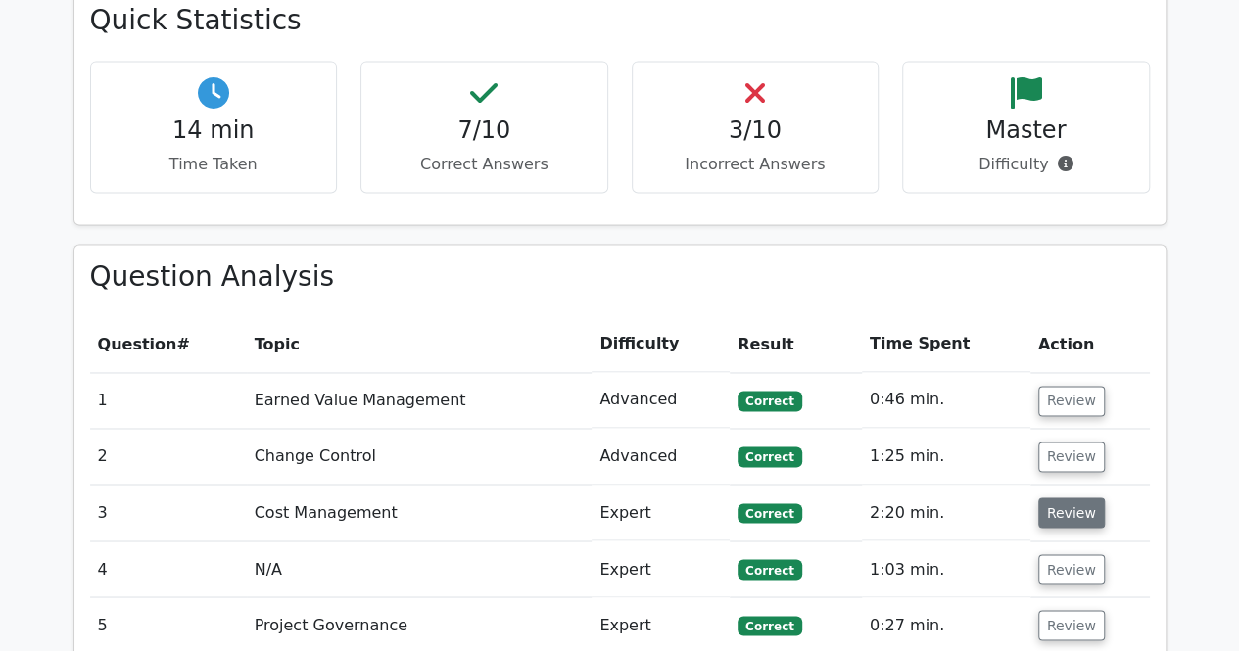
click at [1062, 497] on button "Review" at bounding box center [1071, 512] width 67 height 30
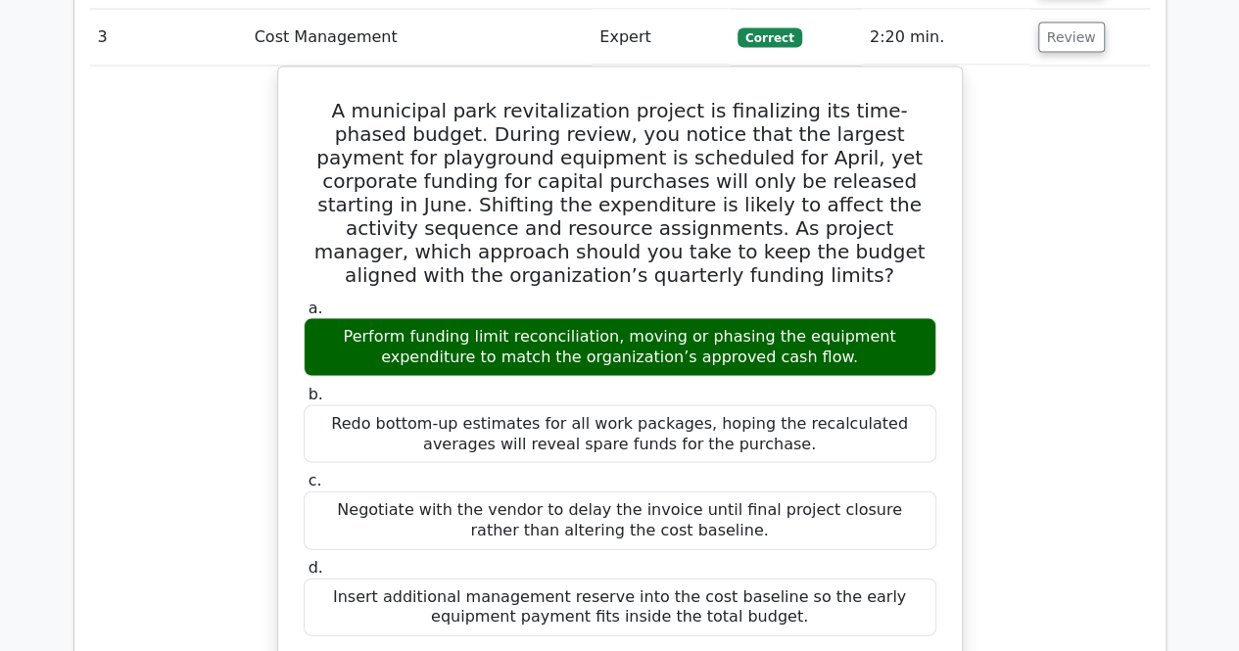
scroll to position [1567, 0]
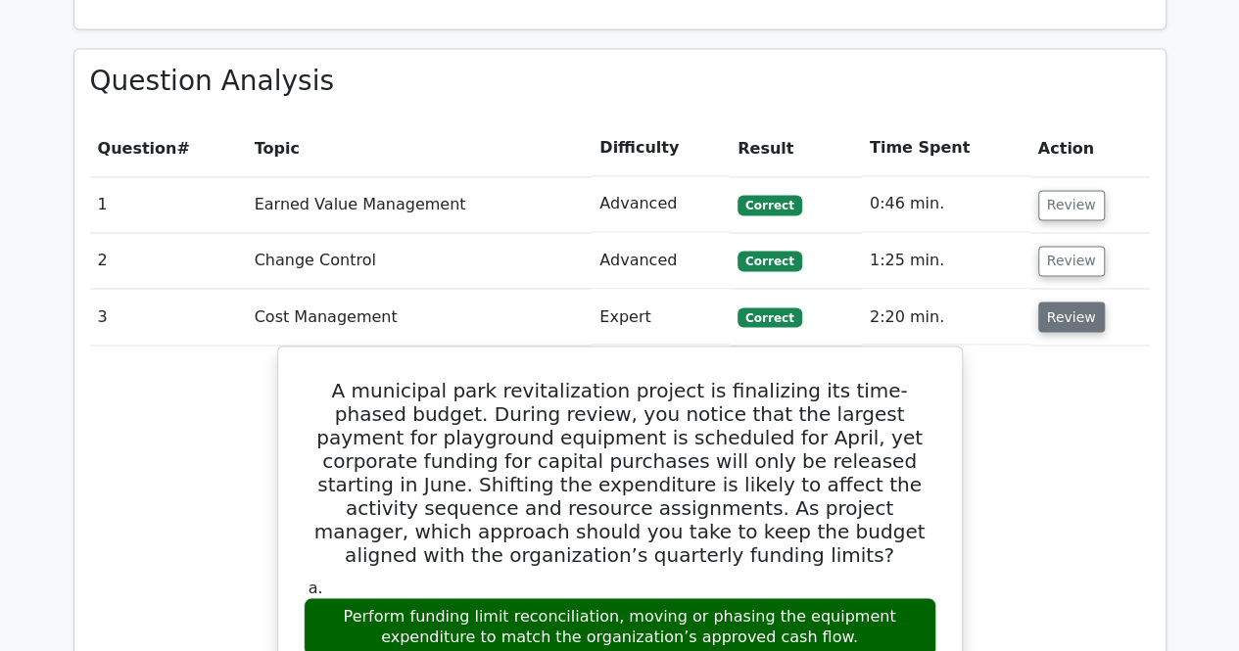
click at [1063, 302] on button "Review" at bounding box center [1071, 317] width 67 height 30
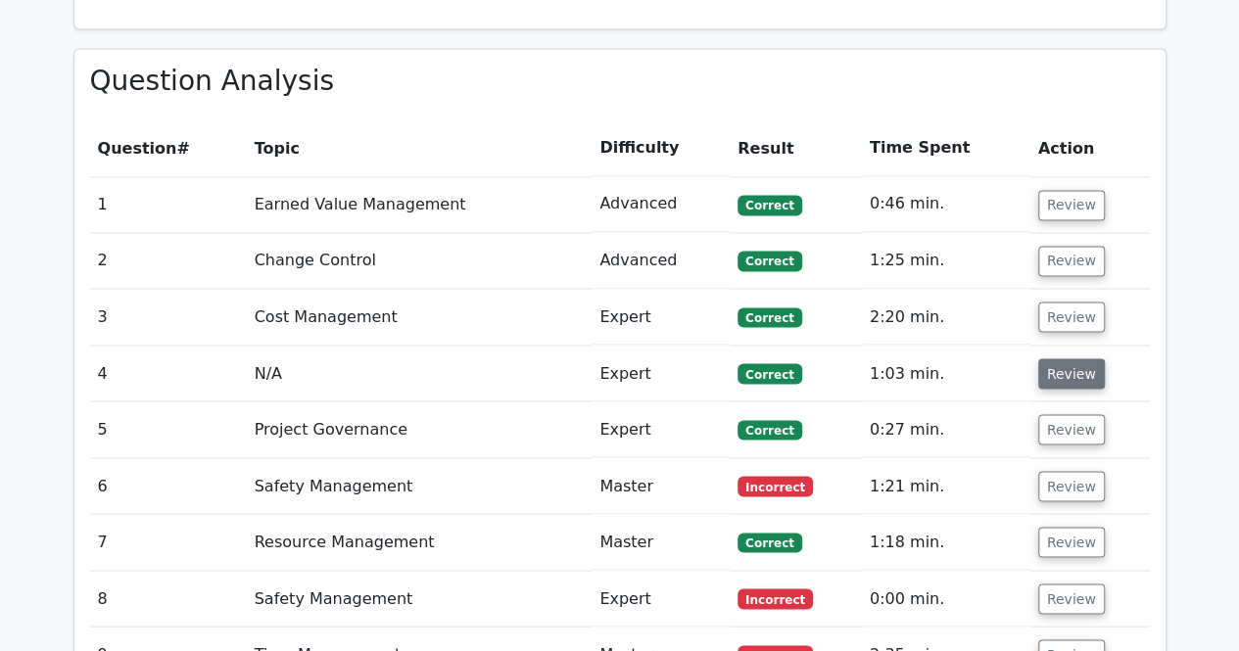
click at [1062, 358] on button "Review" at bounding box center [1071, 373] width 67 height 30
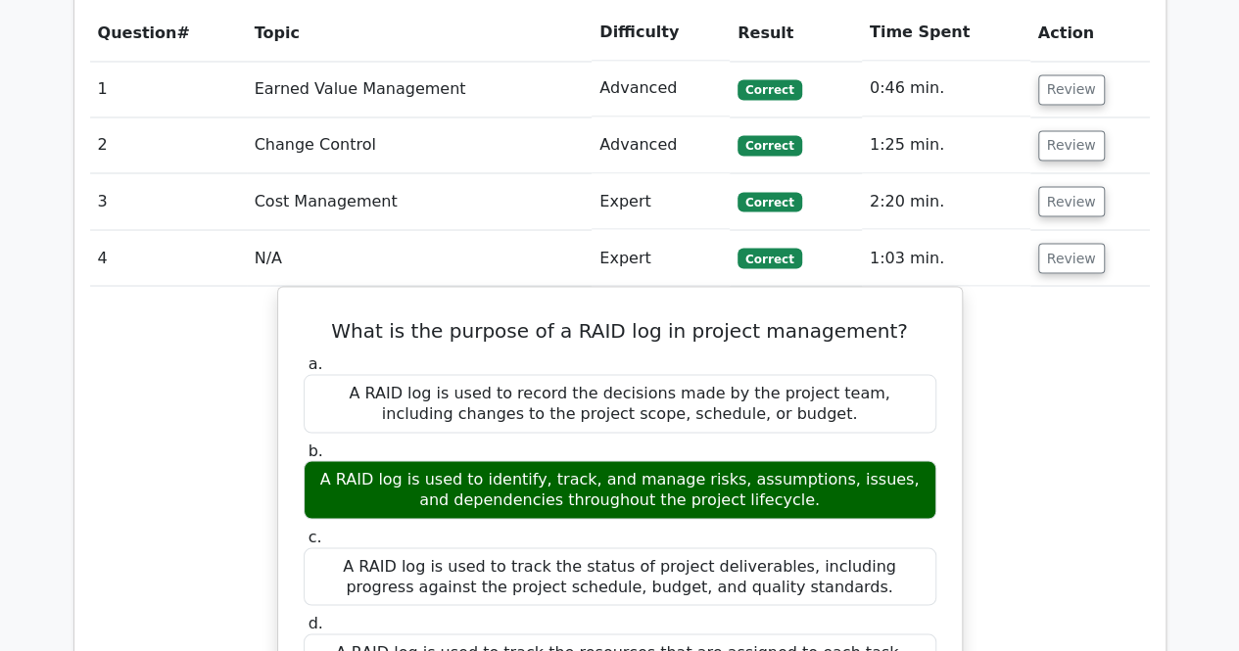
scroll to position [1665, 0]
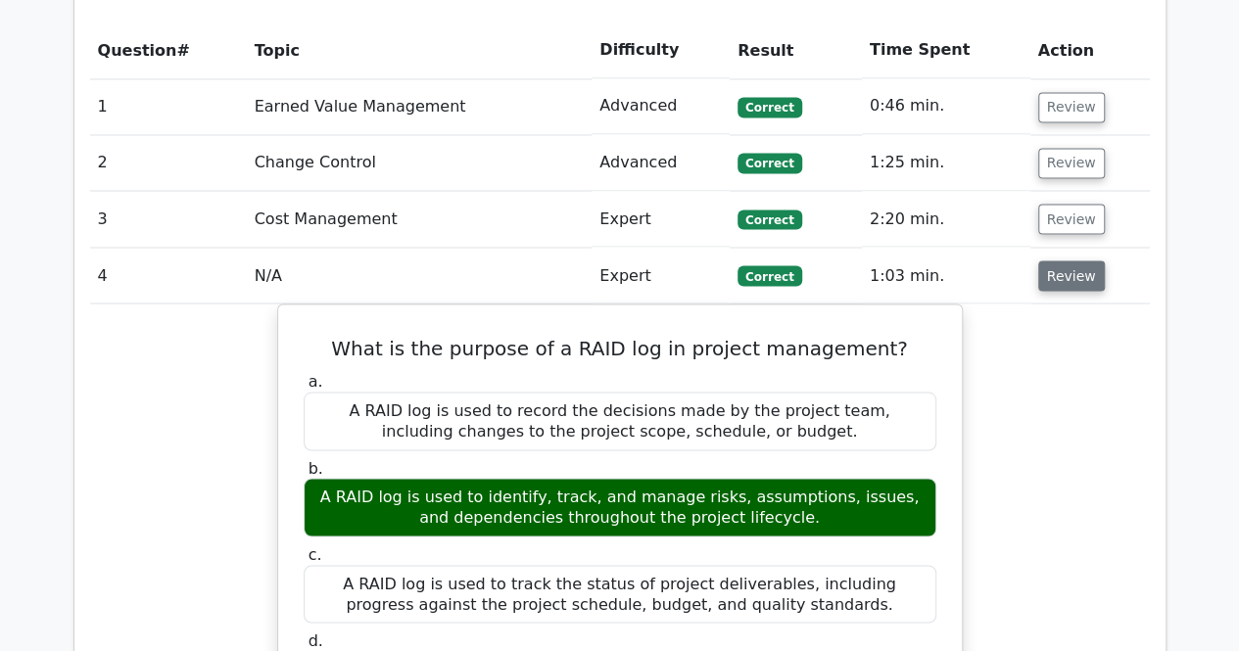
click at [1073, 260] on button "Review" at bounding box center [1071, 275] width 67 height 30
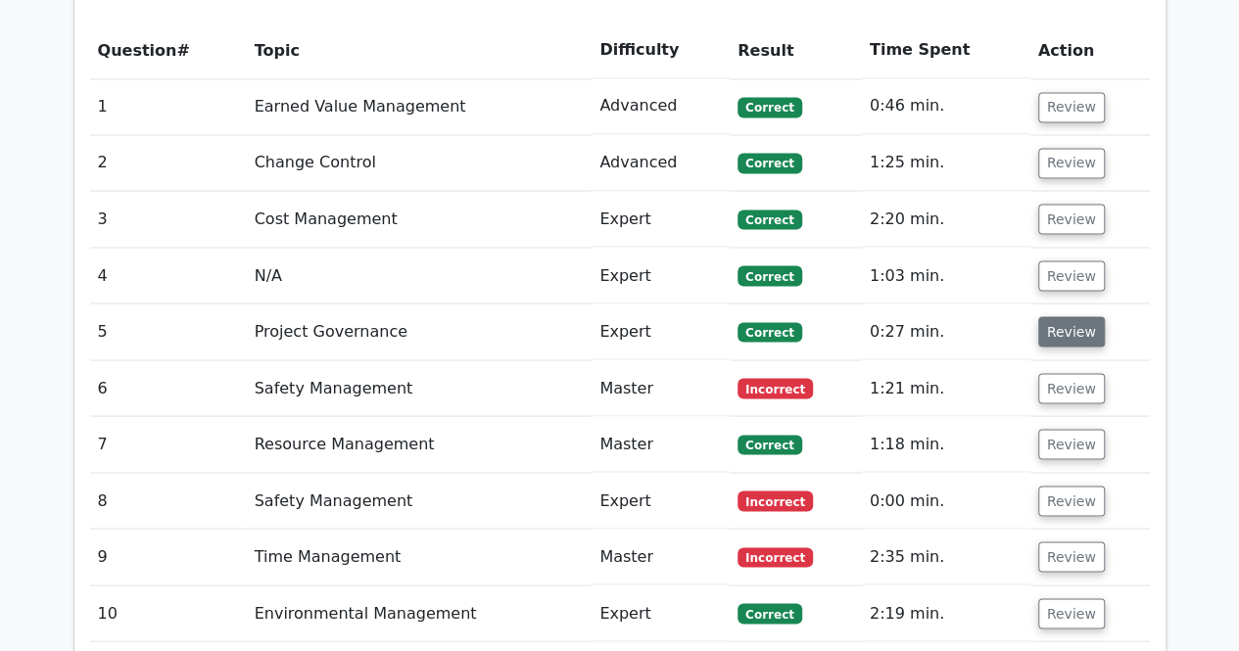
click at [1065, 316] on button "Review" at bounding box center [1071, 331] width 67 height 30
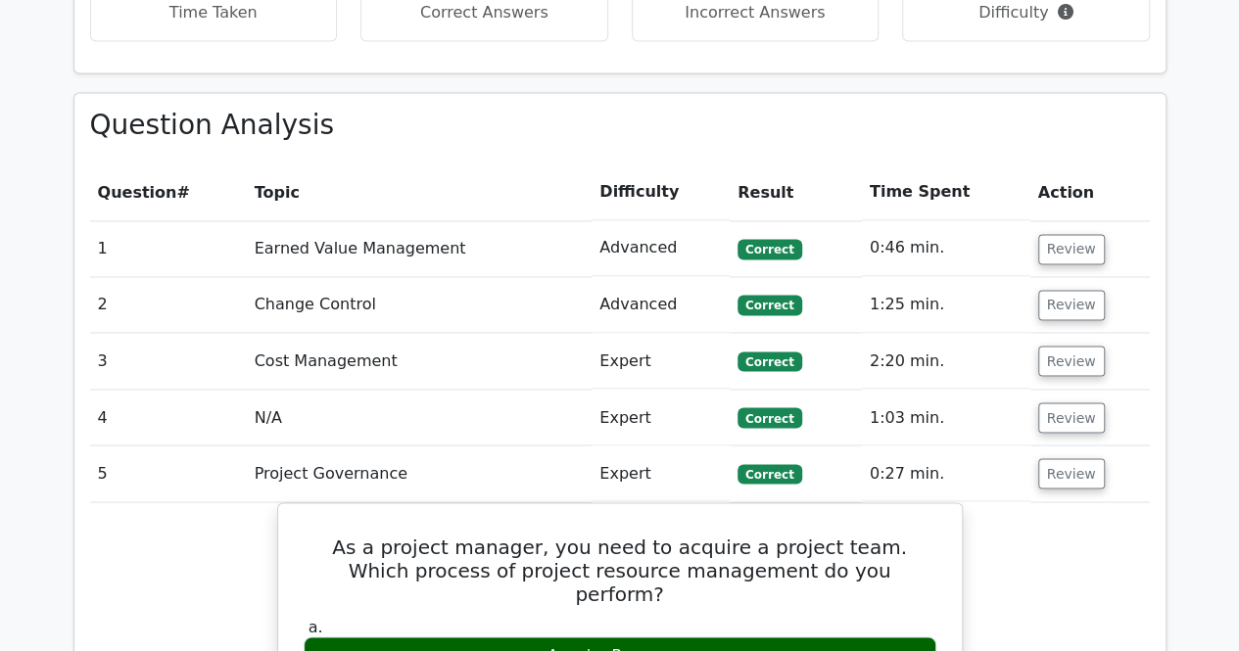
scroll to position [1469, 0]
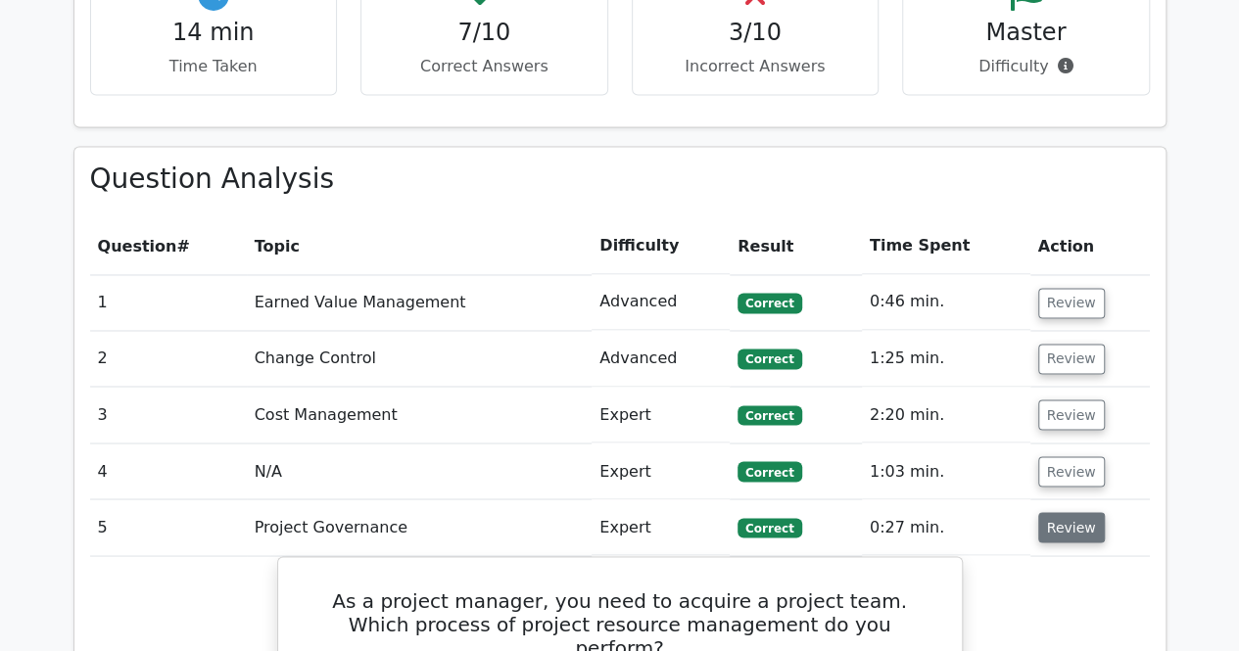
click at [1058, 512] on button "Review" at bounding box center [1071, 527] width 67 height 30
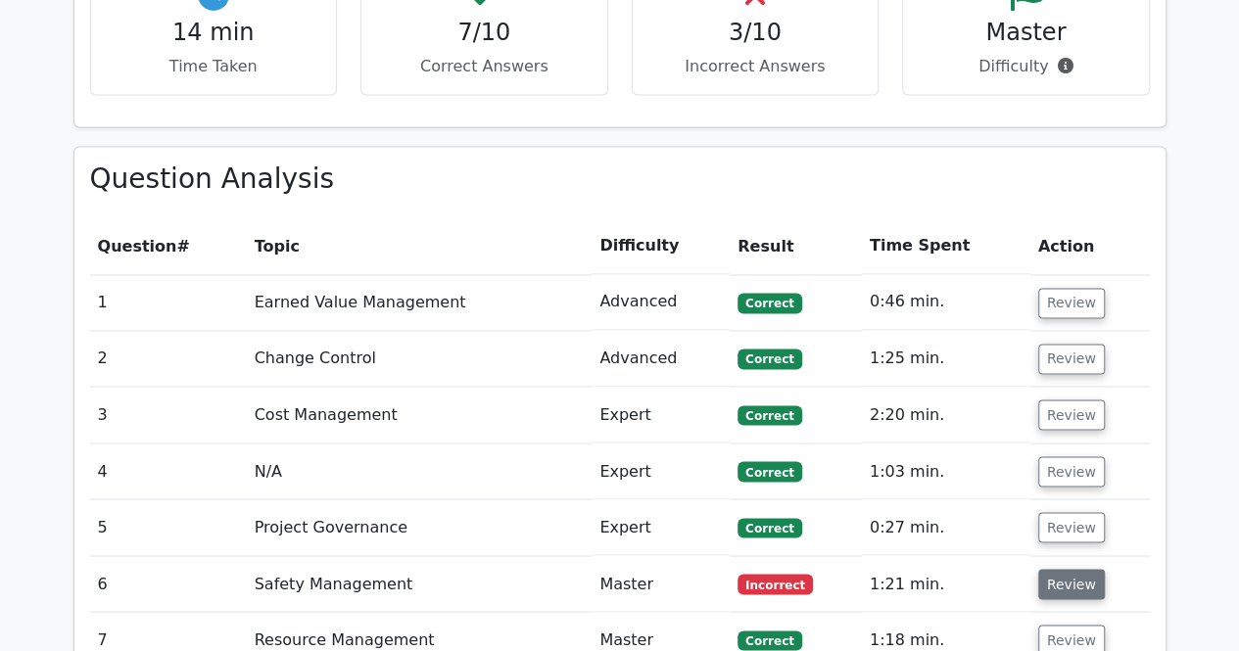
click at [1070, 569] on button "Review" at bounding box center [1071, 584] width 67 height 30
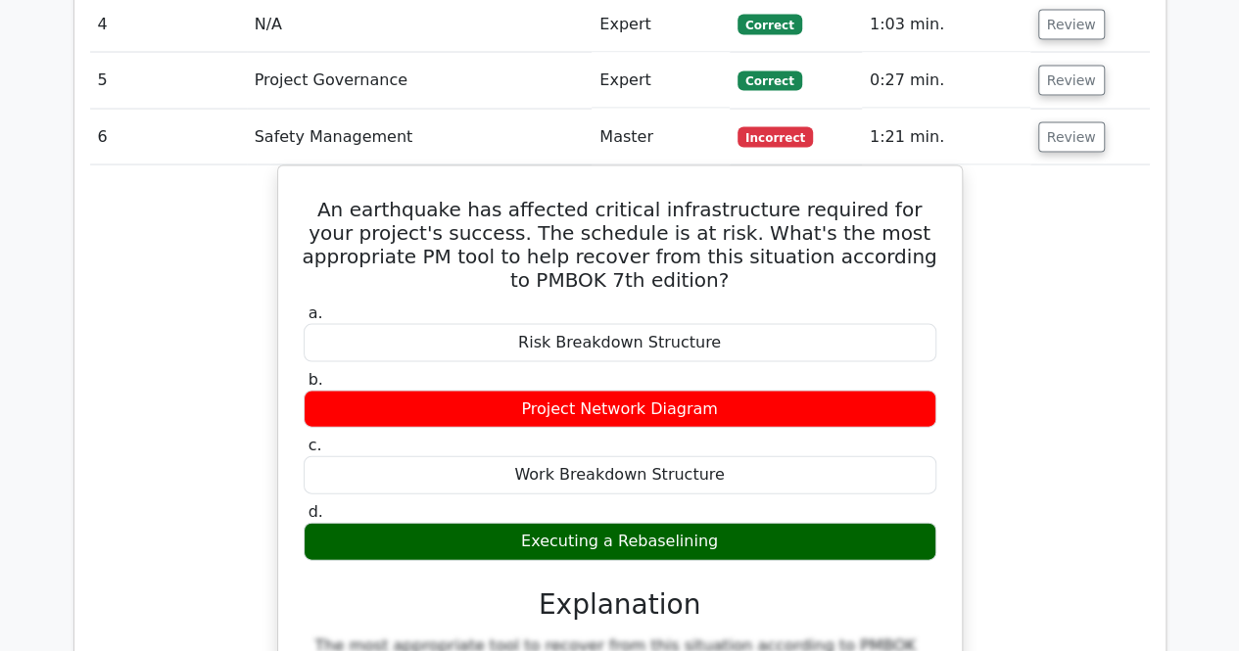
scroll to position [1958, 0]
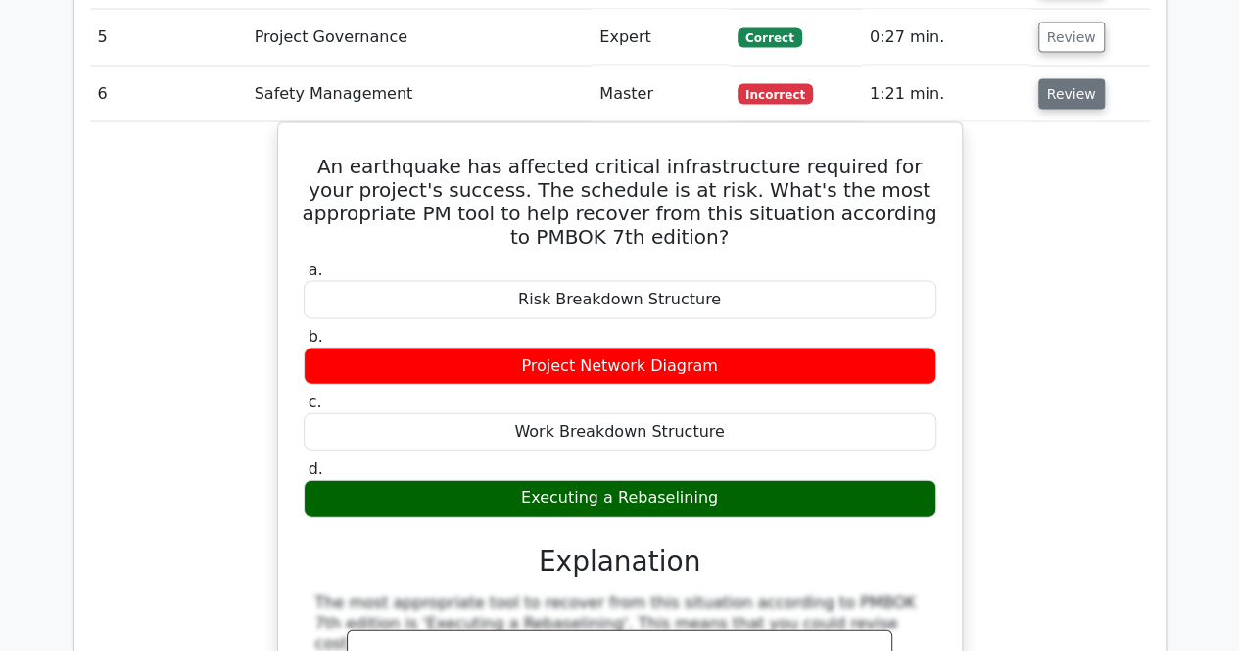
click at [1069, 79] on button "Review" at bounding box center [1071, 94] width 67 height 30
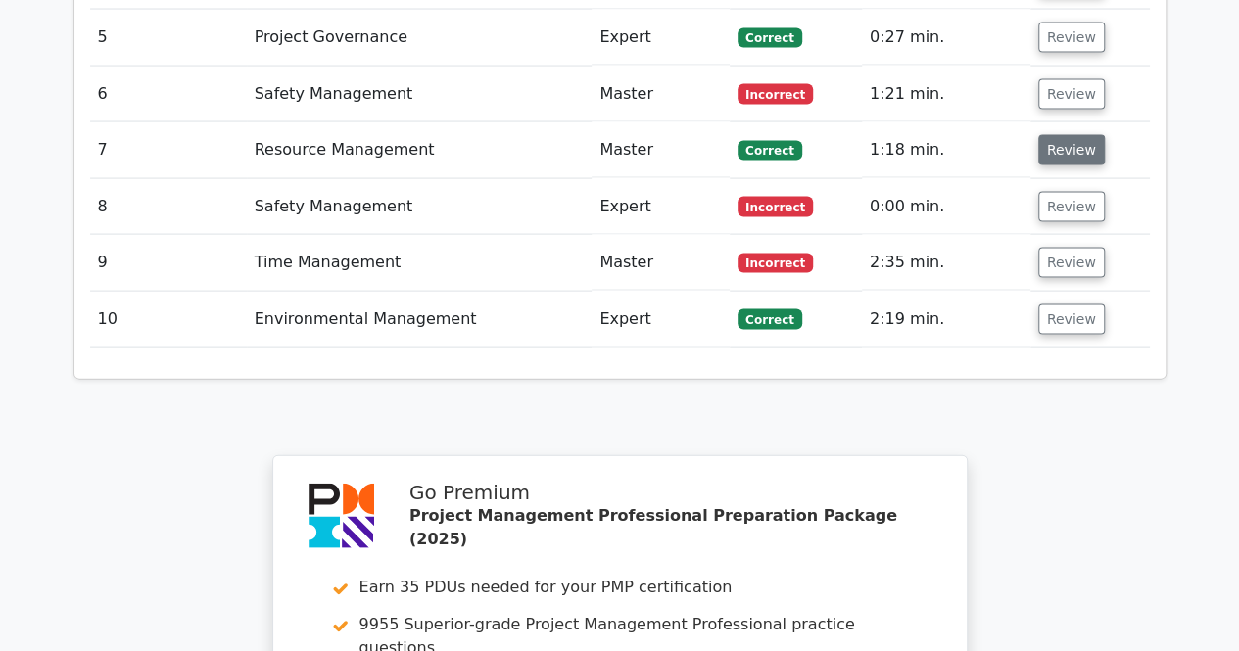
click at [1066, 135] on button "Review" at bounding box center [1071, 150] width 67 height 30
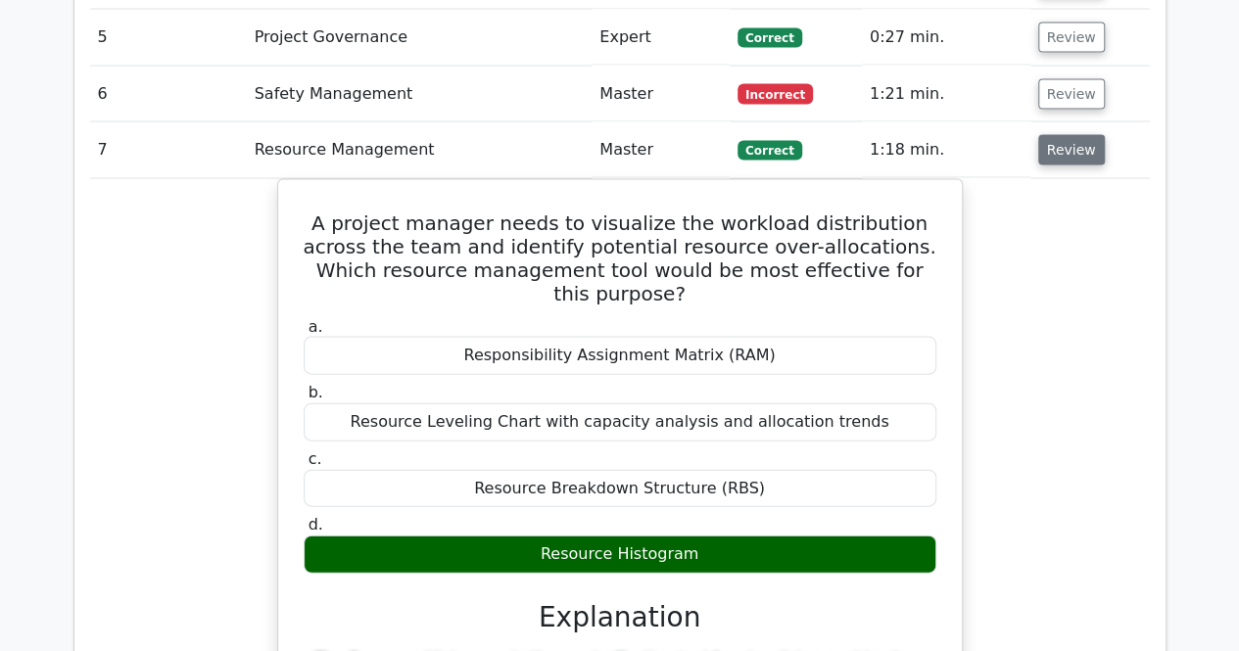
click at [1066, 135] on button "Review" at bounding box center [1071, 150] width 67 height 30
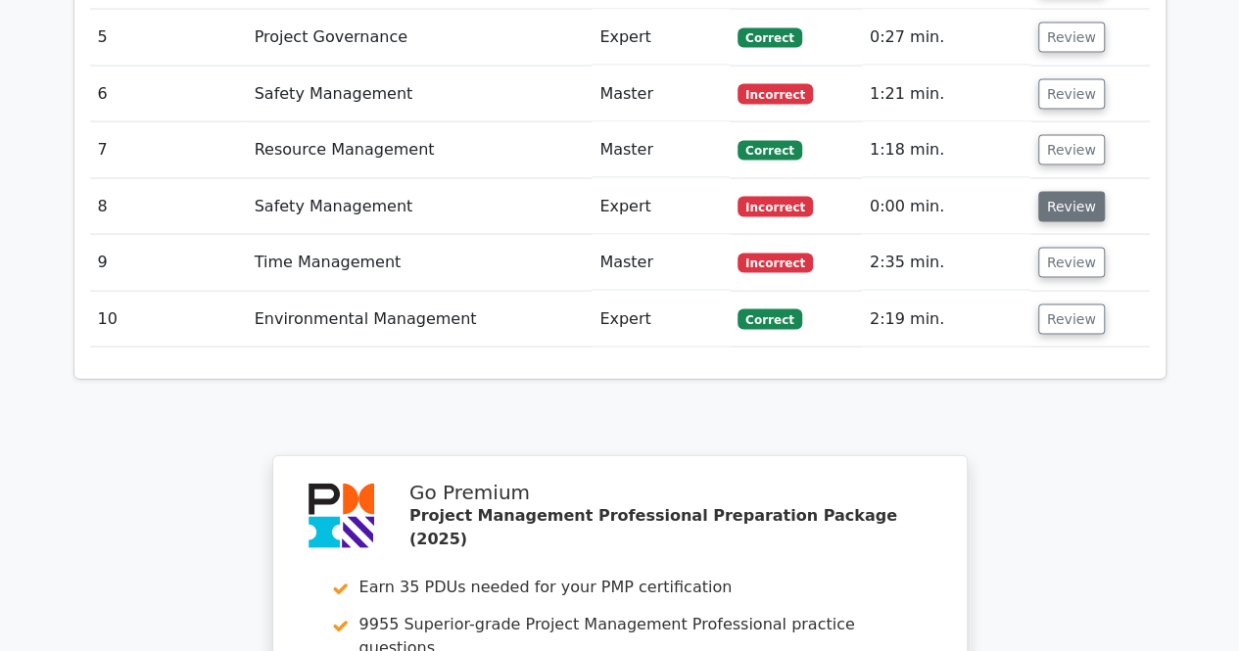
click at [1063, 192] on button "Review" at bounding box center [1071, 207] width 67 height 30
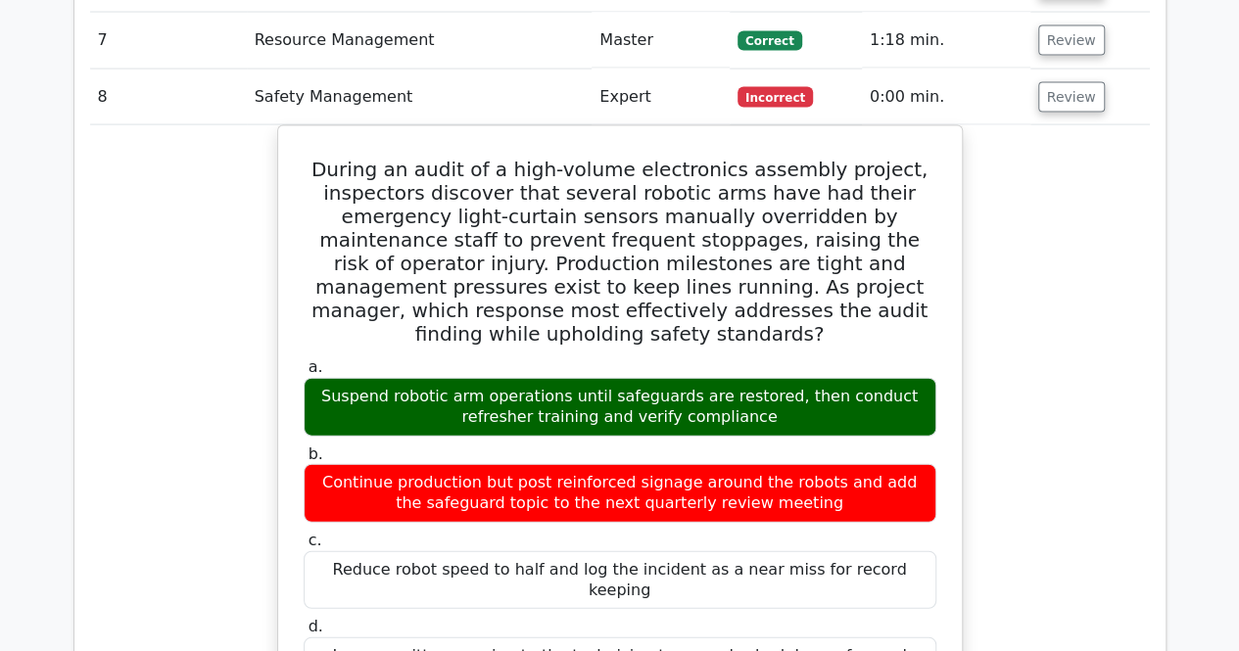
scroll to position [2056, 0]
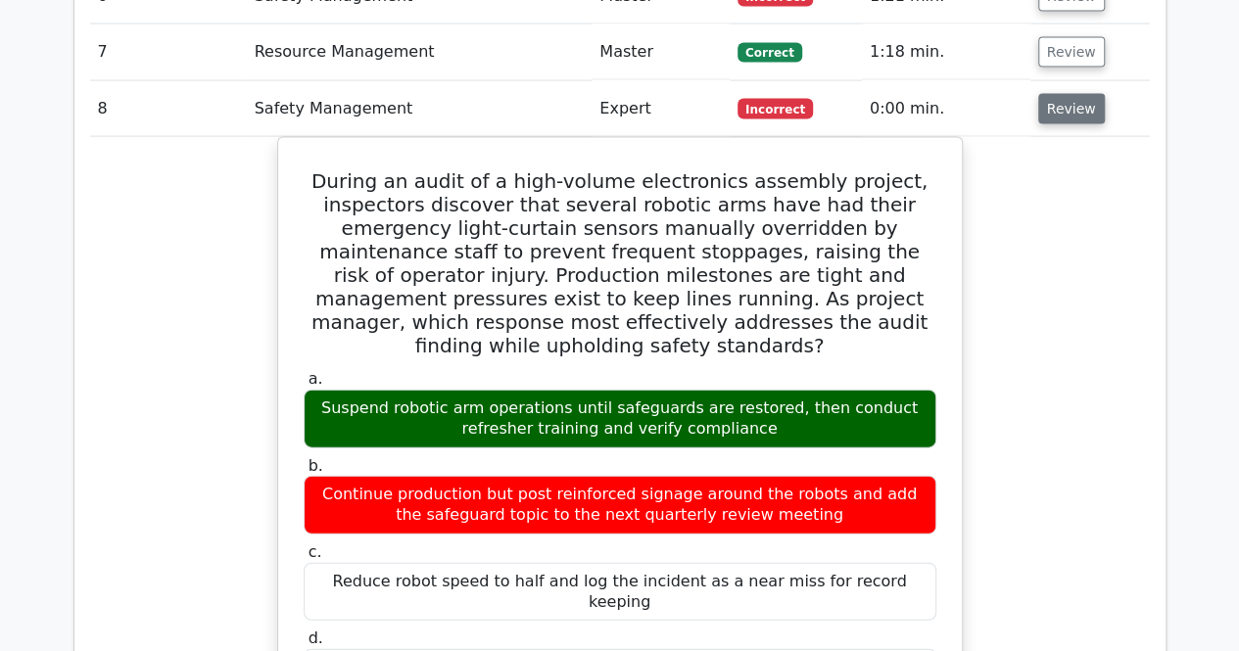
click at [1069, 94] on button "Review" at bounding box center [1071, 109] width 67 height 30
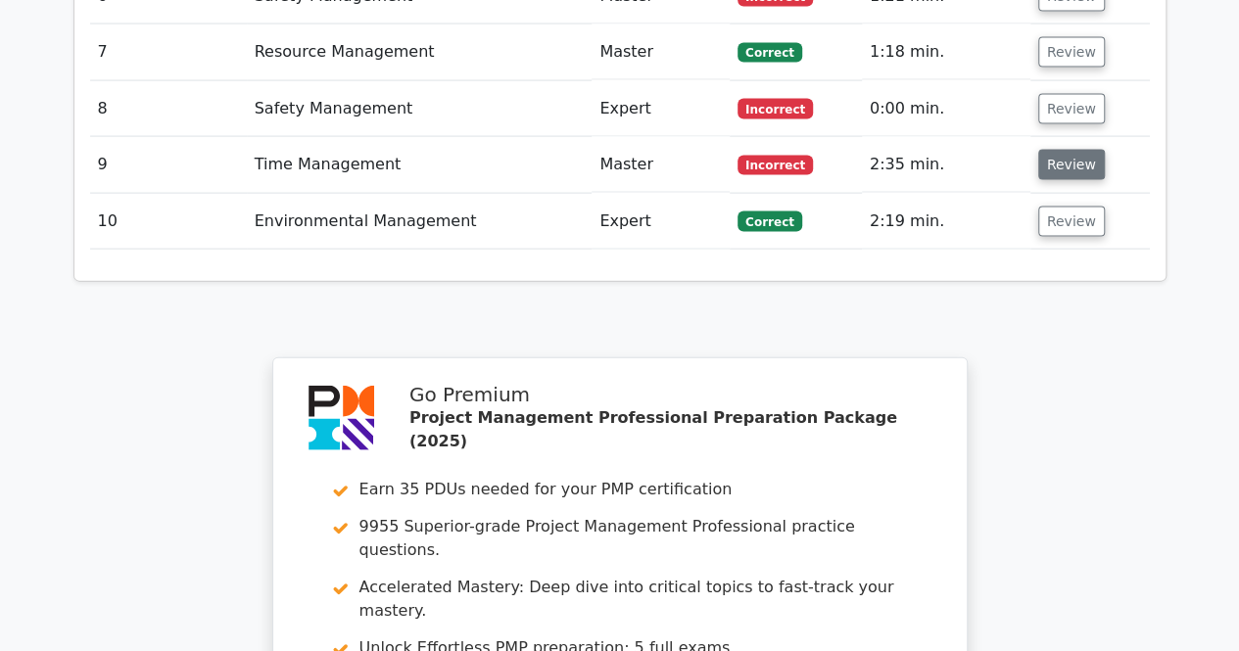
click at [1063, 150] on button "Review" at bounding box center [1071, 165] width 67 height 30
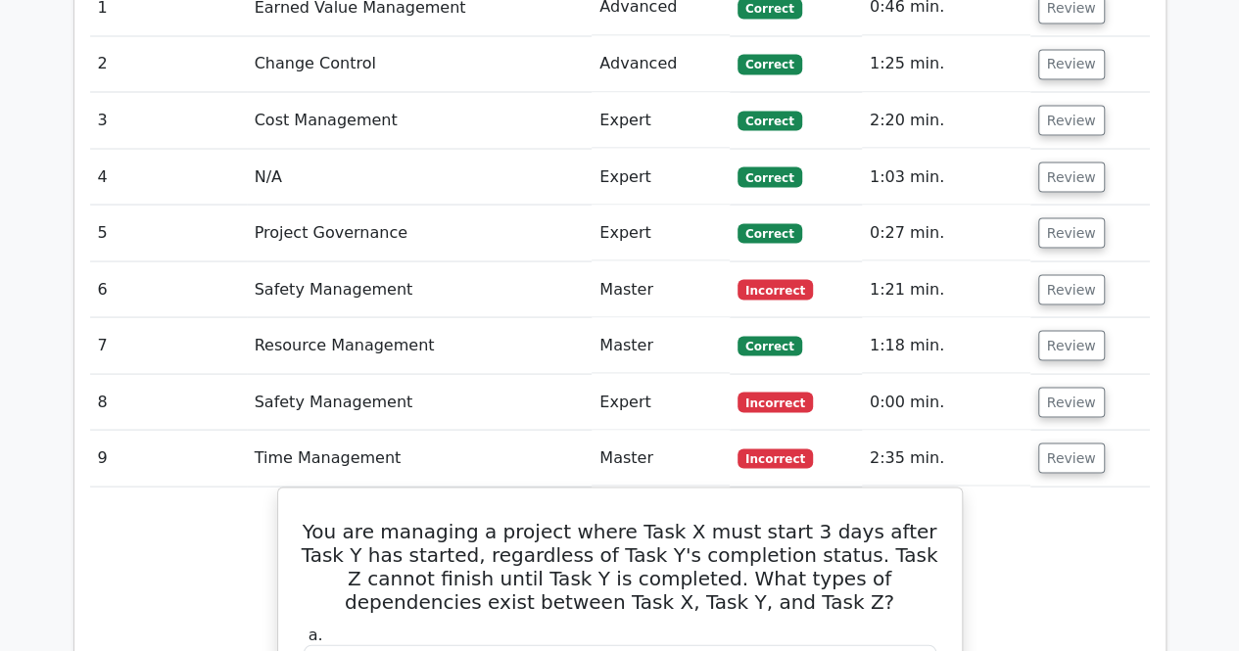
scroll to position [1763, 0]
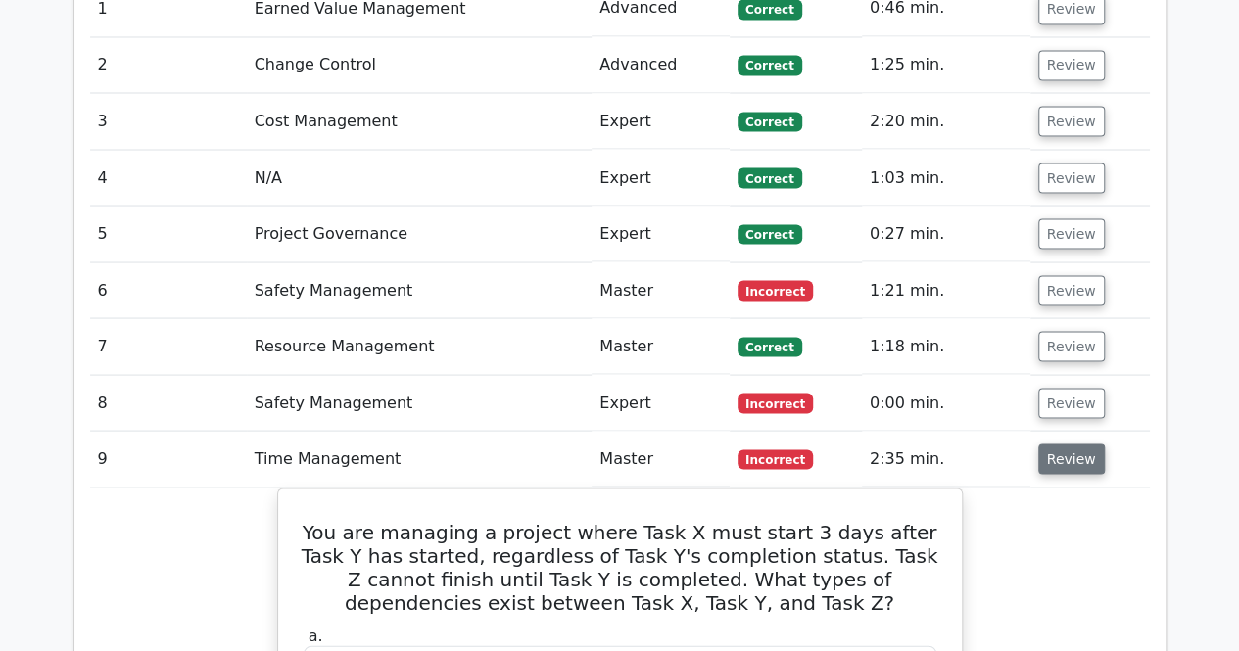
click at [1063, 444] on button "Review" at bounding box center [1071, 459] width 67 height 30
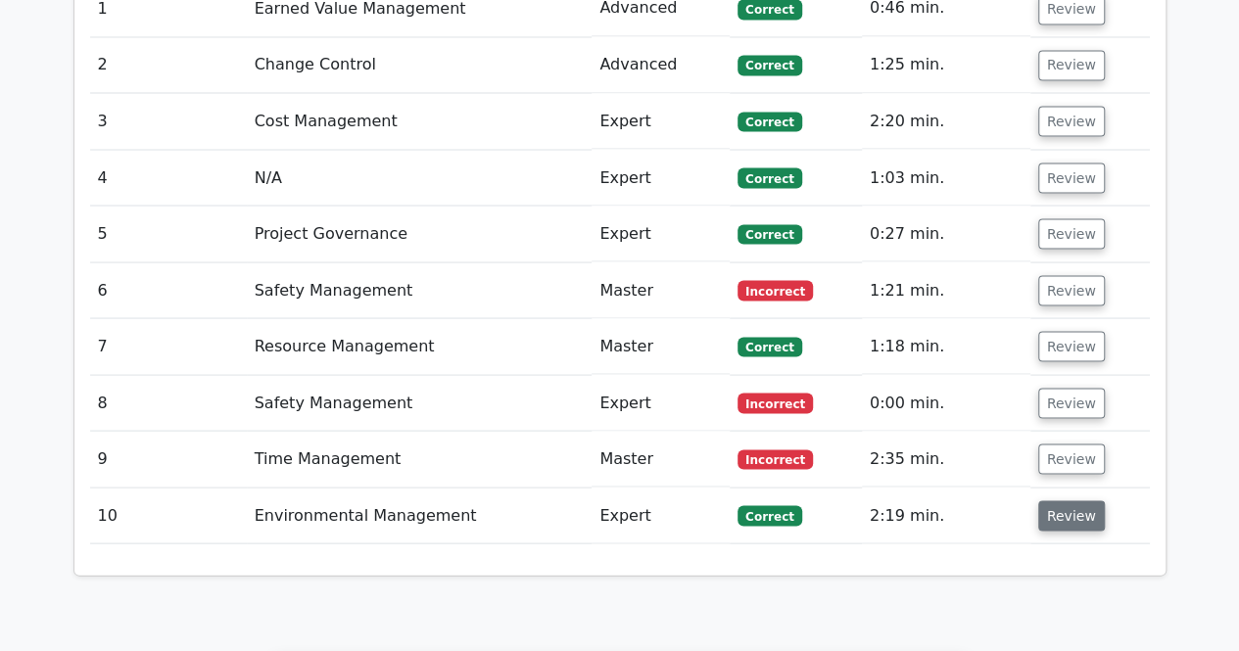
click at [1066, 500] on button "Review" at bounding box center [1071, 515] width 67 height 30
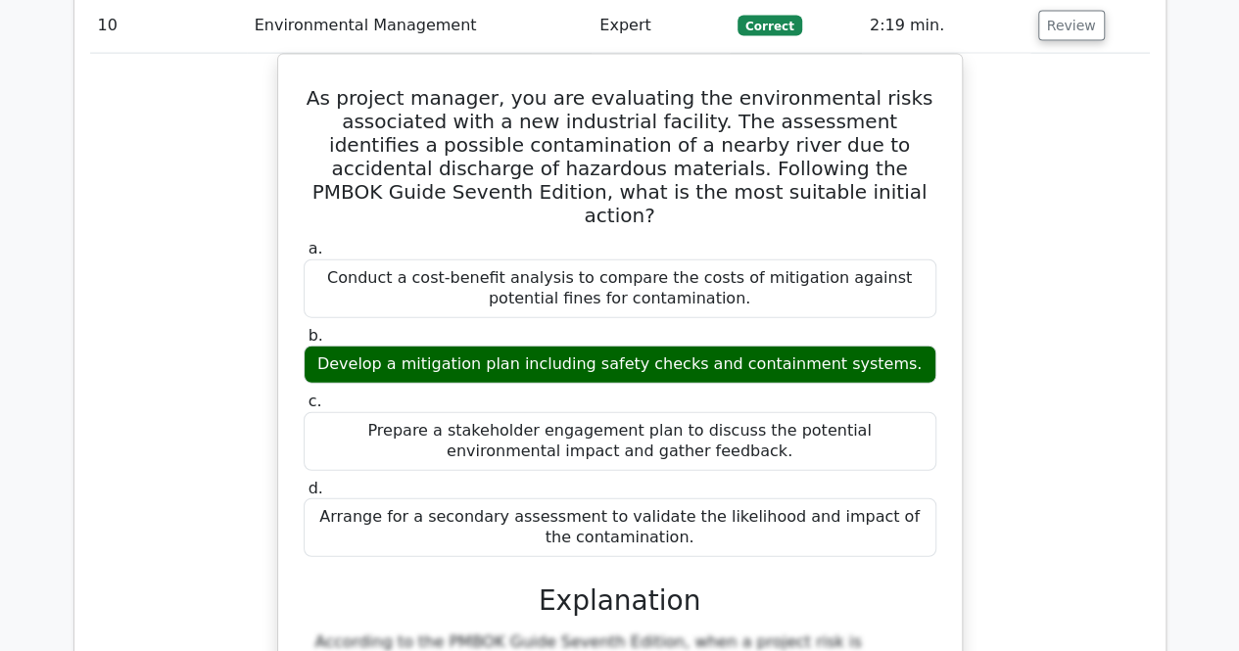
scroll to position [1958, 0]
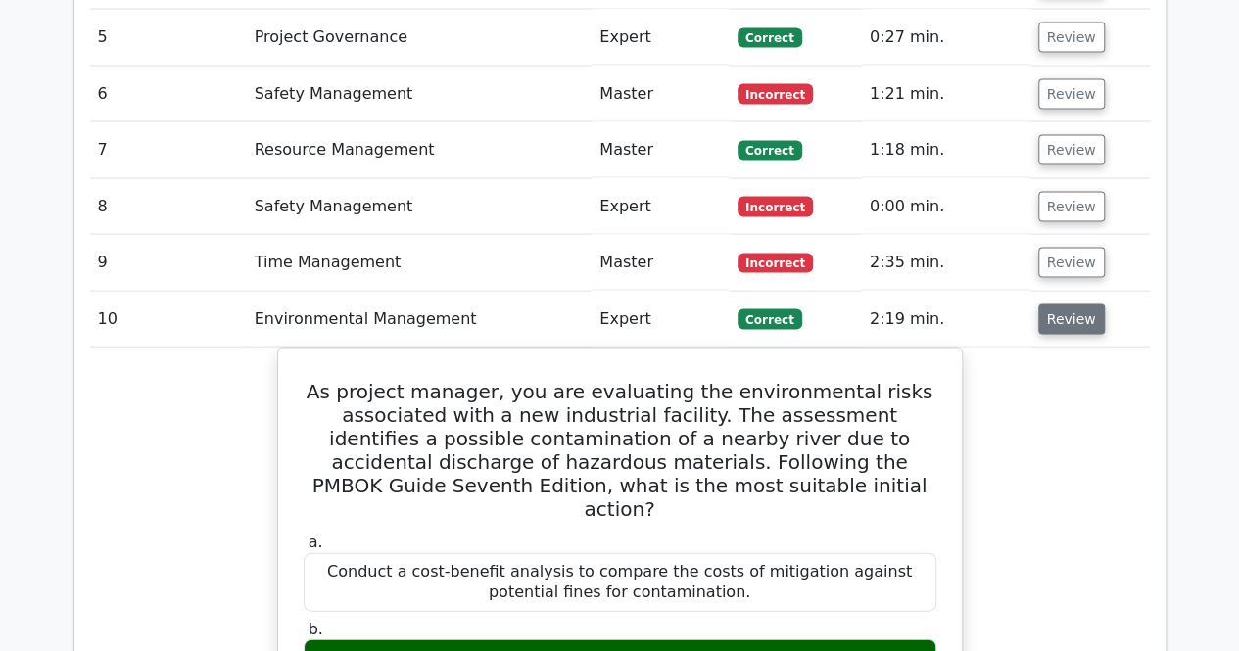
click at [1067, 305] on button "Review" at bounding box center [1071, 320] width 67 height 30
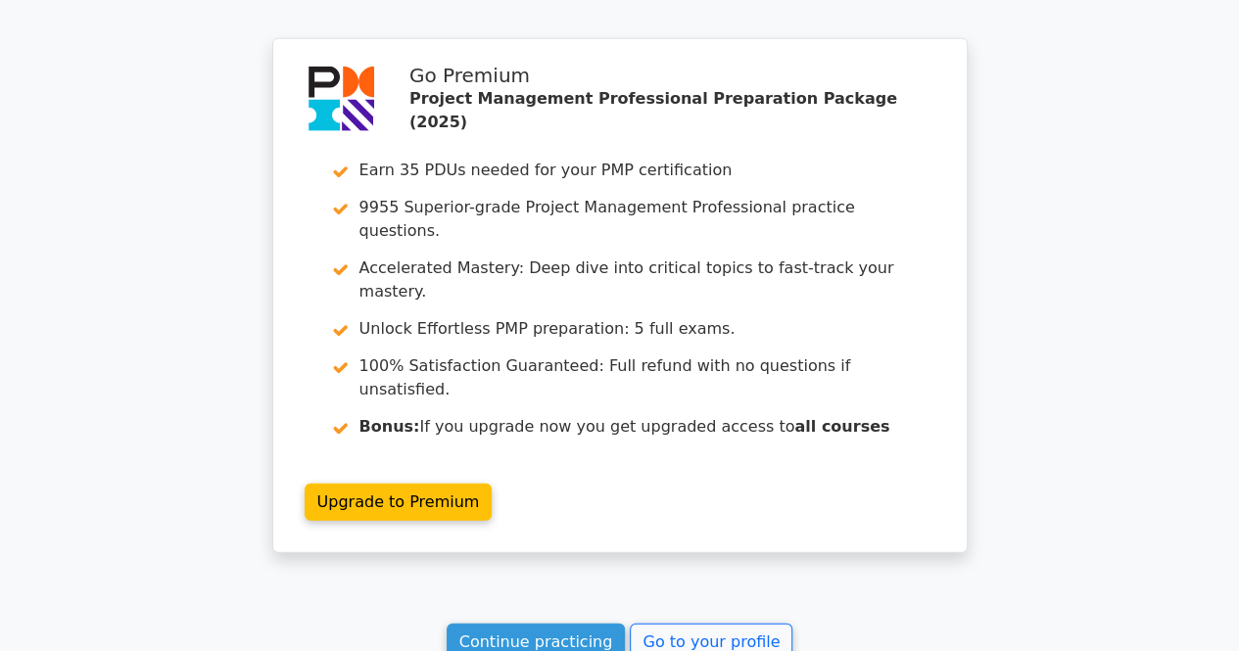
scroll to position [2512, 0]
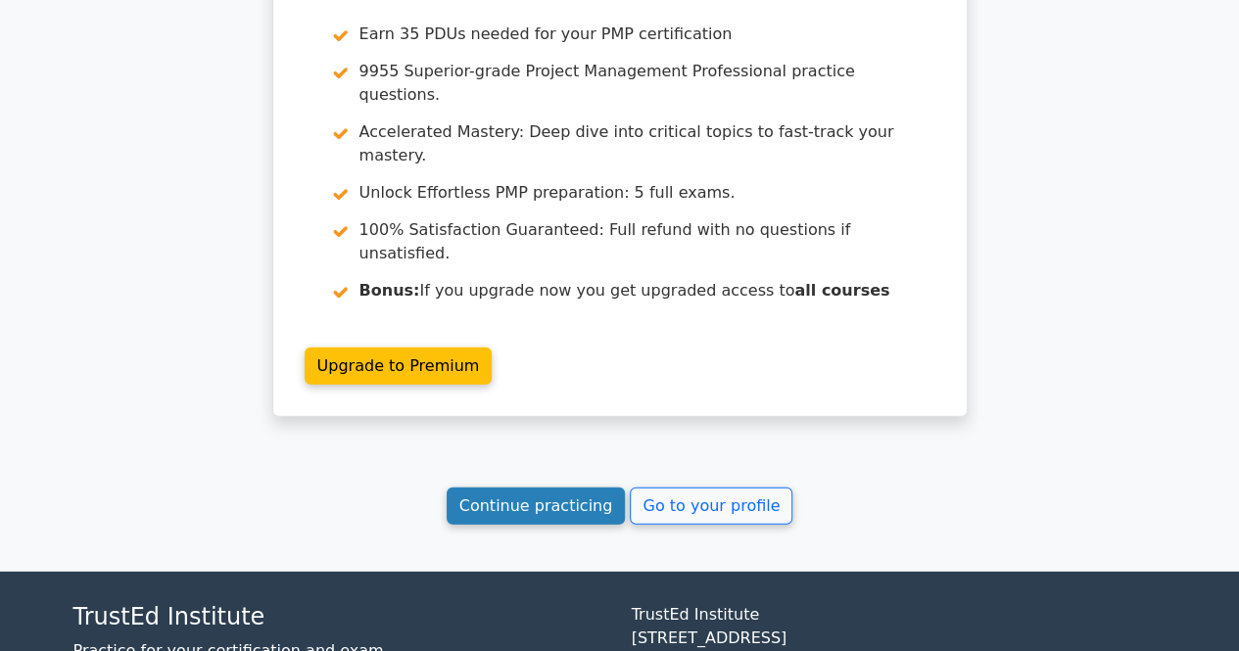
click at [560, 488] on link "Continue practicing" at bounding box center [536, 506] width 179 height 37
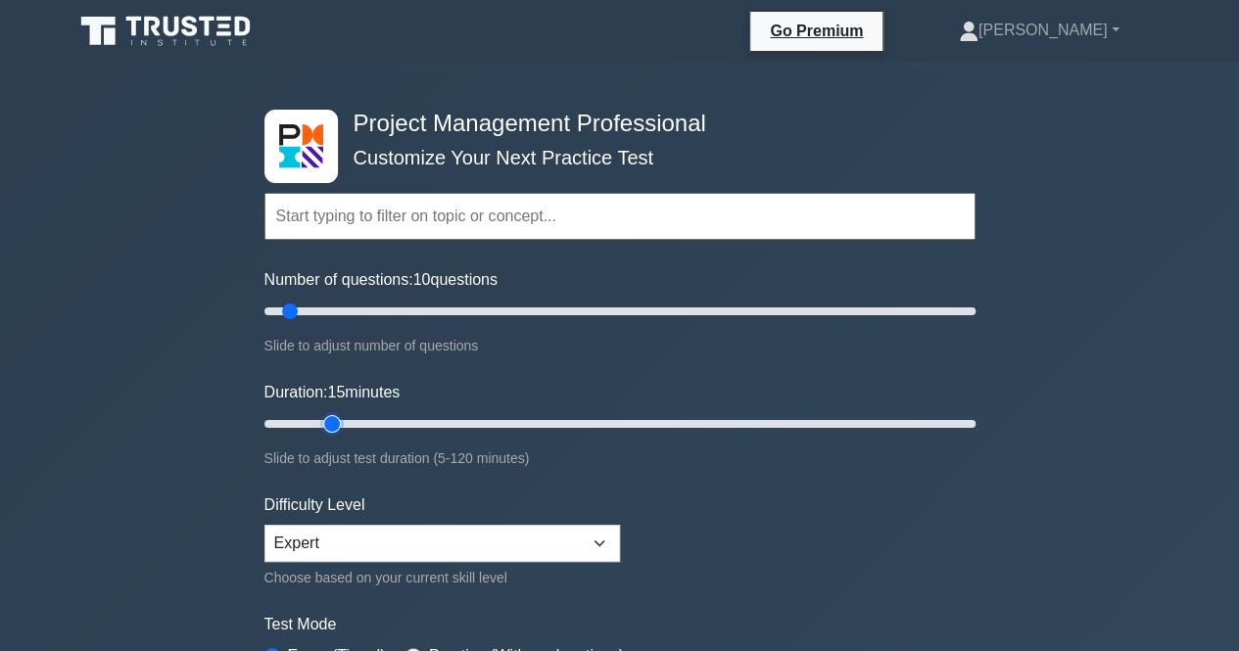
drag, startPoint x: 300, startPoint y: 421, endPoint x: 333, endPoint y: 425, distance: 33.5
type input "15"
click at [333, 425] on input "Duration: 15 minutes" at bounding box center [619, 424] width 711 height 24
click at [1078, 371] on div "Project Management Professional Customize Your Next Practice Test Topics Scope …" at bounding box center [619, 660] width 1239 height 1195
